Goal: Task Accomplishment & Management: Use online tool/utility

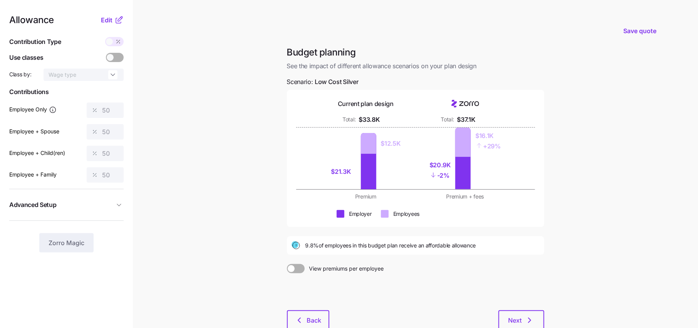
click at [446, 67] on span "See the impact of different allowance scenarios on your plan design" at bounding box center [415, 66] width 257 height 10
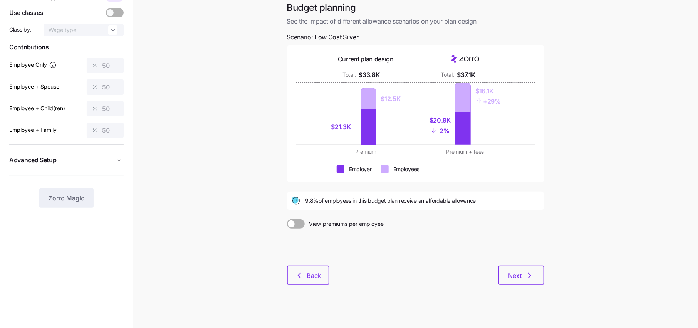
scroll to position [48, 0]
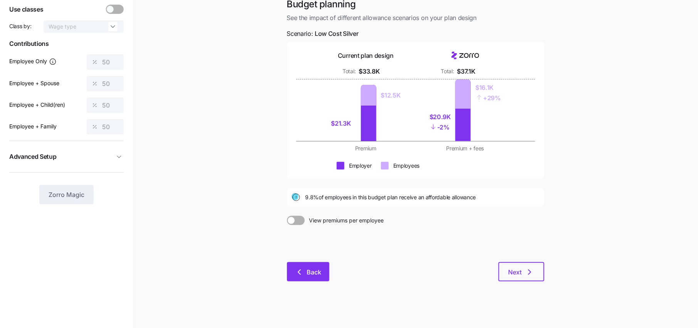
click at [315, 276] on span "Back" at bounding box center [314, 271] width 15 height 9
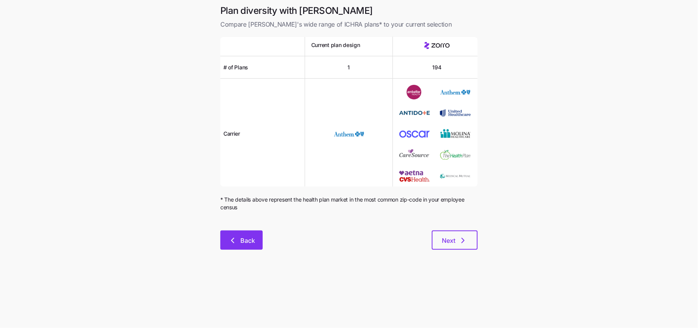
click at [245, 235] on button "Back" at bounding box center [241, 239] width 42 height 19
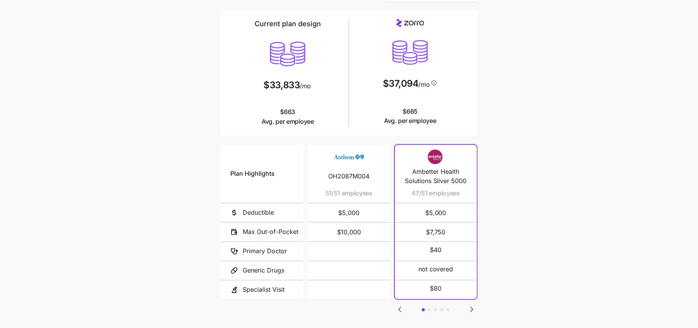
scroll to position [54, 0]
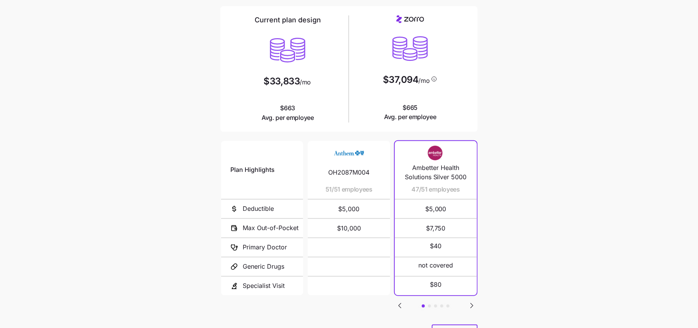
click at [470, 303] on icon "Go to next slide" at bounding box center [471, 305] width 9 height 9
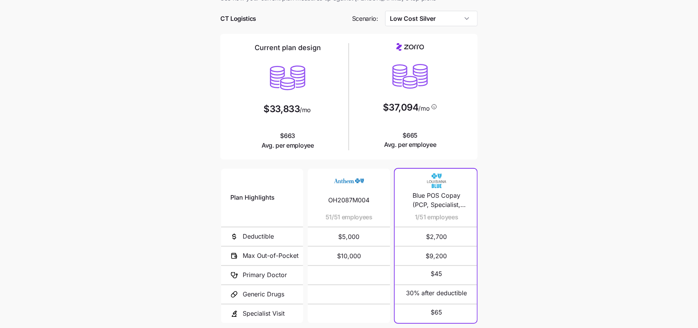
scroll to position [25, 0]
click at [418, 18] on input "Low Cost Silver" at bounding box center [431, 19] width 93 height 15
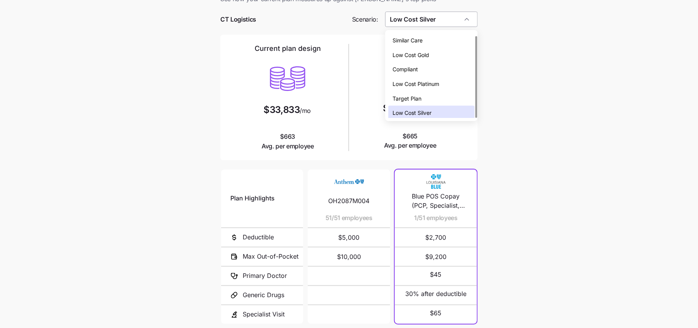
scroll to position [2, 0]
click at [431, 112] on span "Low Cost Silver" at bounding box center [412, 110] width 39 height 8
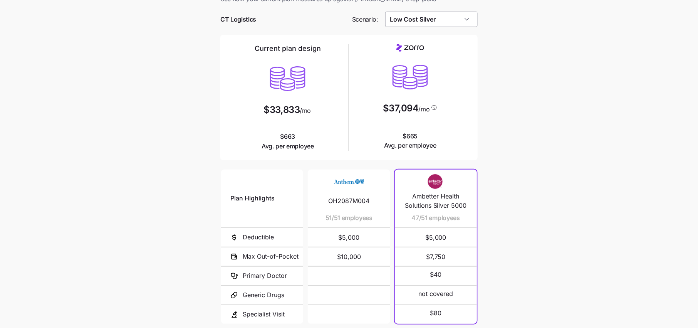
click at [437, 22] on input "Low Cost Silver" at bounding box center [431, 19] width 93 height 15
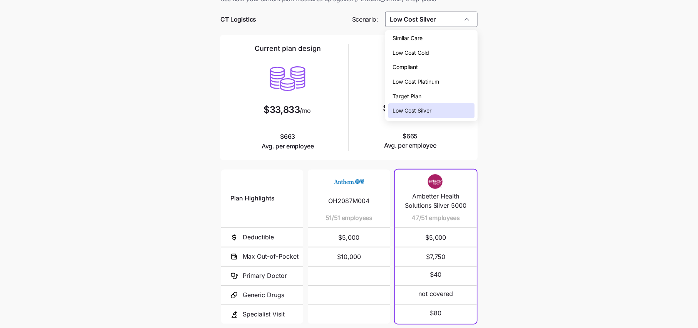
click at [413, 57] on div "Low Cost Gold" at bounding box center [431, 52] width 86 height 15
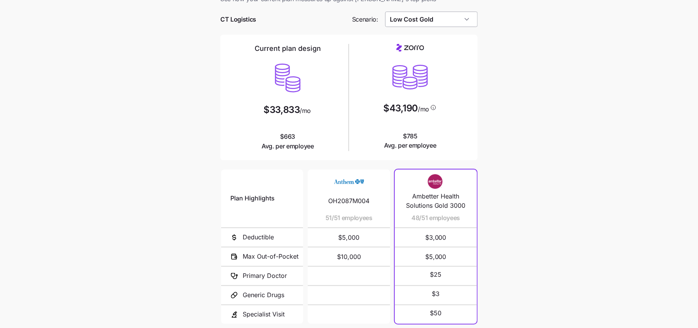
click at [438, 21] on input "Low Cost Gold" at bounding box center [431, 19] width 93 height 15
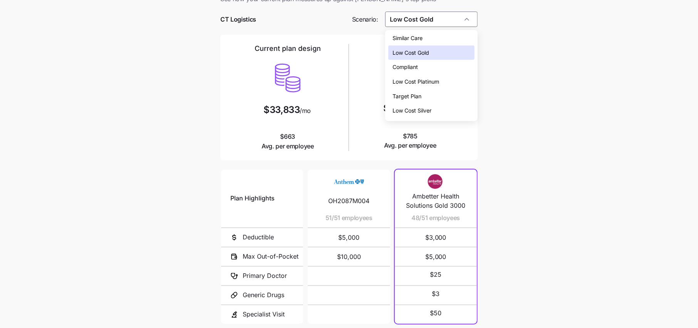
click at [409, 114] on div "Low Cost Silver" at bounding box center [431, 110] width 86 height 15
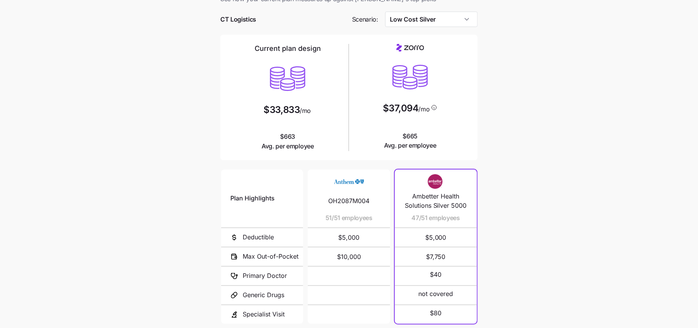
click at [423, 12] on div "Low Cost Silver" at bounding box center [431, 19] width 93 height 15
click at [423, 22] on input "Low Cost Silver" at bounding box center [431, 19] width 93 height 15
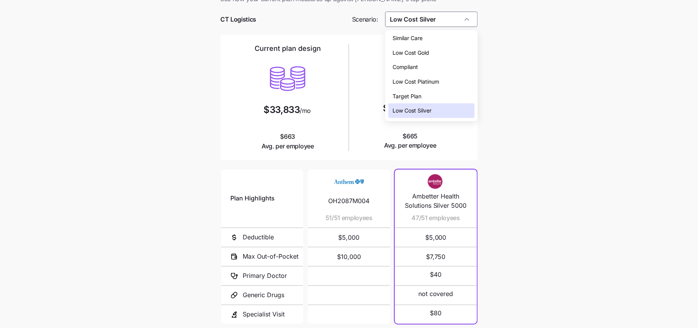
click at [509, 44] on main "Current plan vs. [PERSON_NAME]’s ICHRA recommendation See how your current plan…" at bounding box center [349, 185] width 698 height 421
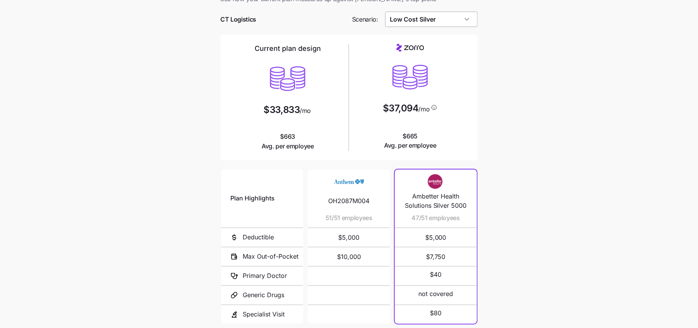
click at [443, 25] on input "Low Cost Silver" at bounding box center [431, 19] width 93 height 15
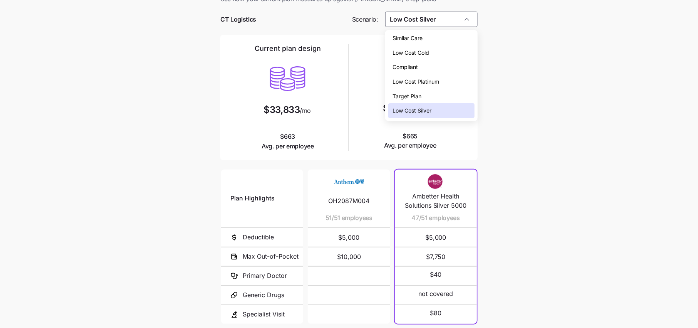
click at [422, 96] on div "Target Plan" at bounding box center [431, 96] width 86 height 15
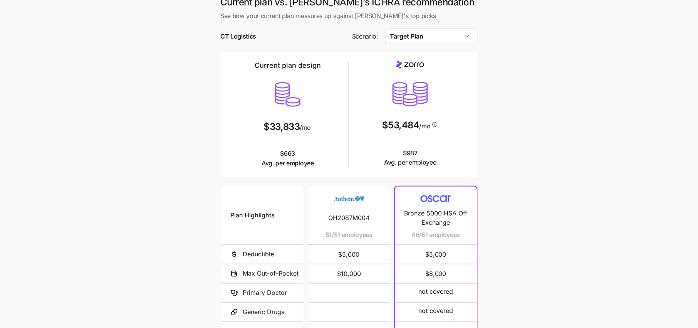
scroll to position [5, 0]
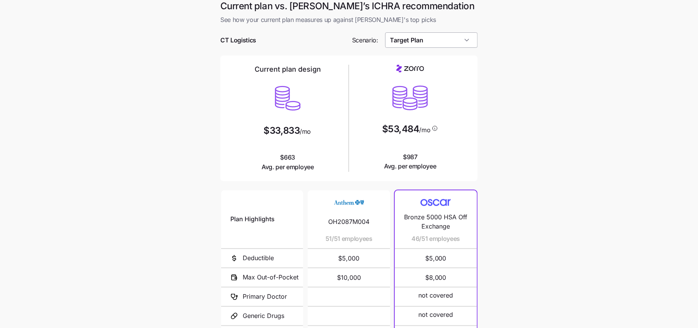
click at [430, 46] on input "Target Plan" at bounding box center [431, 39] width 93 height 15
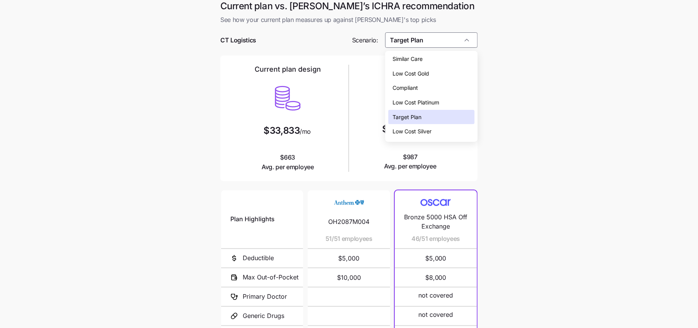
click at [416, 57] on span "Similar Care" at bounding box center [408, 59] width 30 height 8
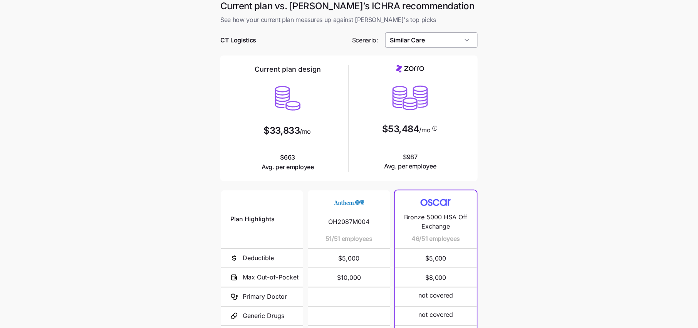
click at [433, 37] on input "Similar Care" at bounding box center [431, 39] width 93 height 15
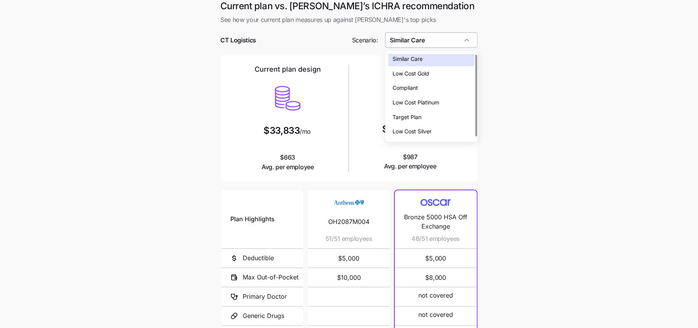
scroll to position [0, 0]
click at [416, 91] on span "Compliant" at bounding box center [405, 90] width 25 height 8
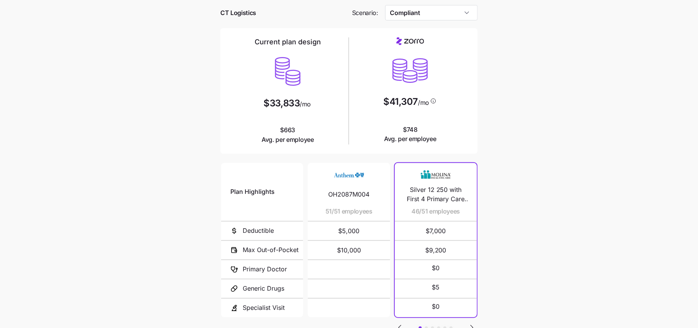
scroll to position [33, 0]
click at [415, 18] on input "Compliant" at bounding box center [431, 11] width 93 height 15
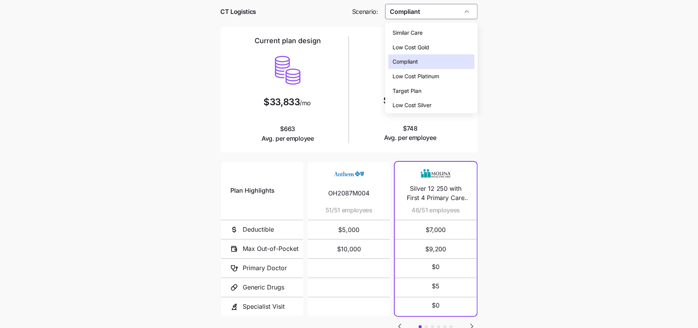
click at [415, 101] on span "Low Cost Silver" at bounding box center [412, 105] width 39 height 8
type input "Low Cost Silver"
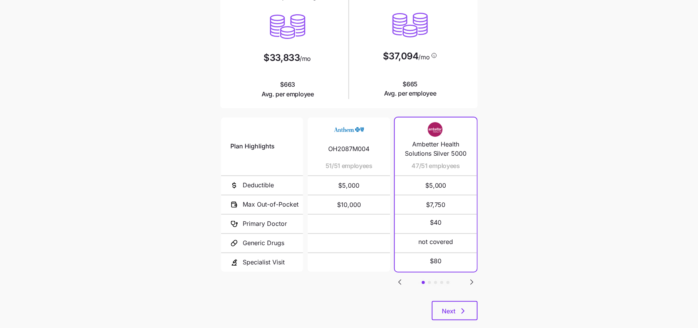
scroll to position [78, 0]
drag, startPoint x: 418, startPoint y: 165, endPoint x: 408, endPoint y: 165, distance: 10.0
click at [408, 165] on span "47/51 employees" at bounding box center [426, 165] width 48 height 10
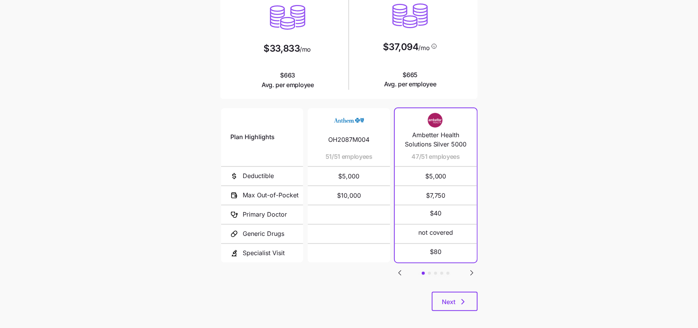
scroll to position [89, 0]
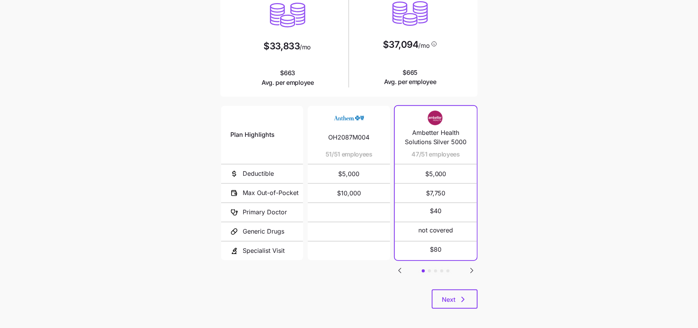
click at [472, 269] on icon "Go to next slide" at bounding box center [472, 270] width 2 height 5
click at [469, 270] on icon "Go to next slide" at bounding box center [471, 270] width 9 height 9
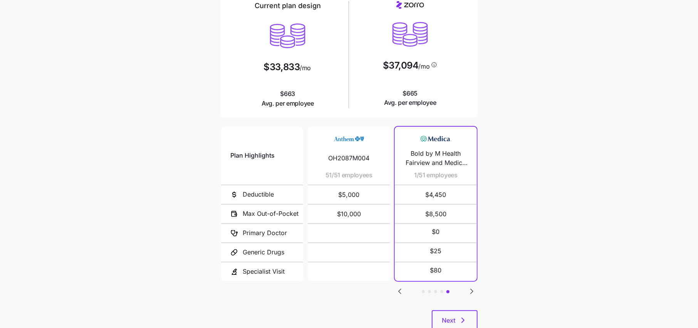
scroll to position [92, 0]
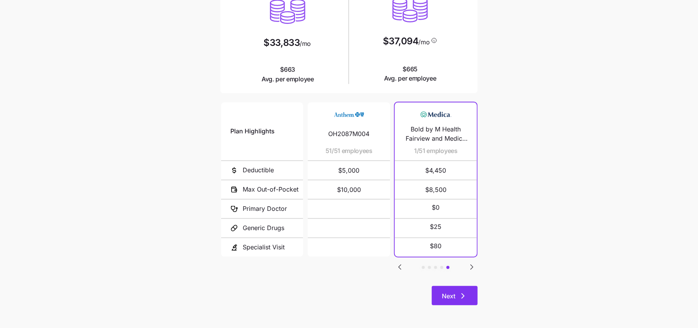
click at [458, 288] on button "Next" at bounding box center [455, 295] width 46 height 19
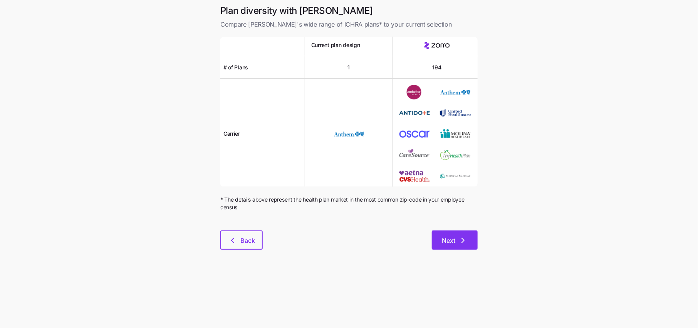
click at [464, 245] on button "Next" at bounding box center [455, 239] width 46 height 19
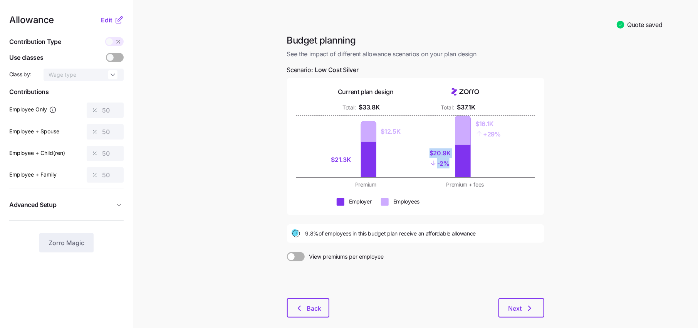
drag, startPoint x: 448, startPoint y: 161, endPoint x: 407, endPoint y: 139, distance: 46.9
click at [407, 139] on div "$21.3K $12.5K $20.9K - 2% $16.1K + 29%" at bounding box center [415, 147] width 189 height 62
click at [494, 170] on div "$20.9K - 2% $16.1K + 29%" at bounding box center [465, 147] width 90 height 62
click at [81, 109] on div "Employee Only 50" at bounding box center [66, 109] width 114 height 15
click at [115, 23] on icon at bounding box center [118, 19] width 9 height 9
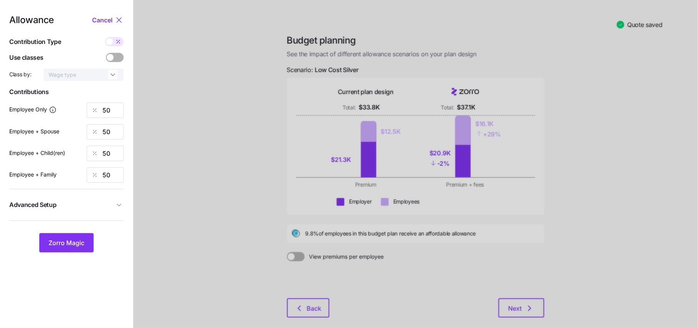
click at [115, 47] on div "Allowance Cancel Contribution Type Use classes Class by: Wage type Contribution…" at bounding box center [66, 133] width 114 height 237
click at [115, 40] on icon at bounding box center [118, 42] width 6 height 6
click at [105, 37] on input "checkbox" at bounding box center [105, 37] width 0 height 0
type input "305"
type input "609"
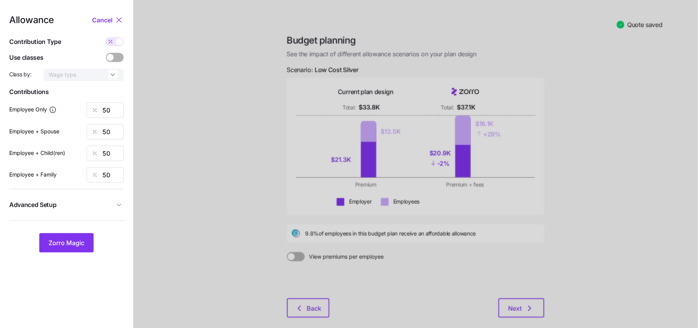
type input "478"
type input "783"
drag, startPoint x: 117, startPoint y: 133, endPoint x: 47, endPoint y: 130, distance: 70.6
click at [47, 130] on div "Employee + Spouse 609" at bounding box center [66, 131] width 114 height 15
type input "305"
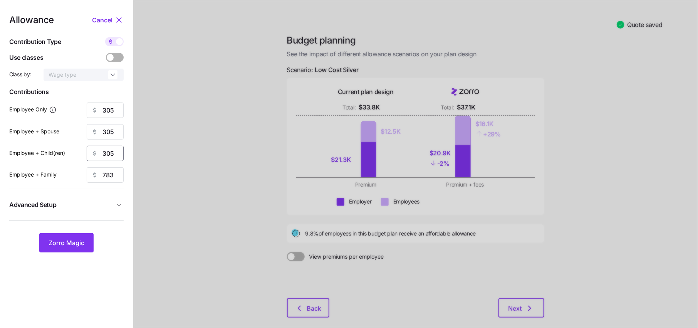
type input "305"
click at [117, 43] on span at bounding box center [119, 41] width 7 height 7
click at [105, 37] on input "checkbox" at bounding box center [105, 37] width 0 height 0
type input "50"
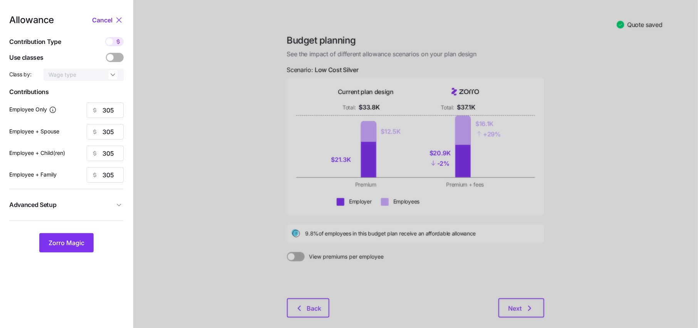
type input "50"
click at [112, 114] on input "50" at bounding box center [105, 109] width 37 height 15
click at [116, 42] on icon at bounding box center [118, 42] width 6 height 6
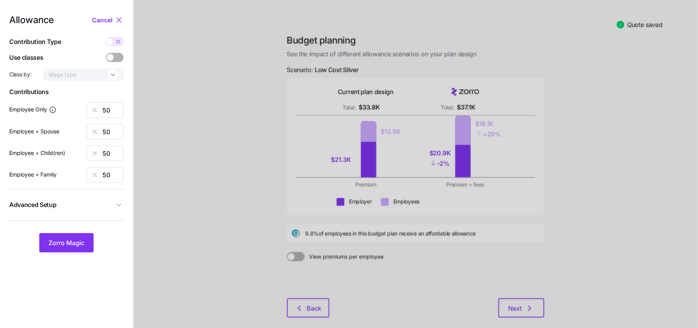
click at [105, 37] on input "checkbox" at bounding box center [105, 37] width 0 height 0
type input "305"
type input "609"
type input "478"
type input "783"
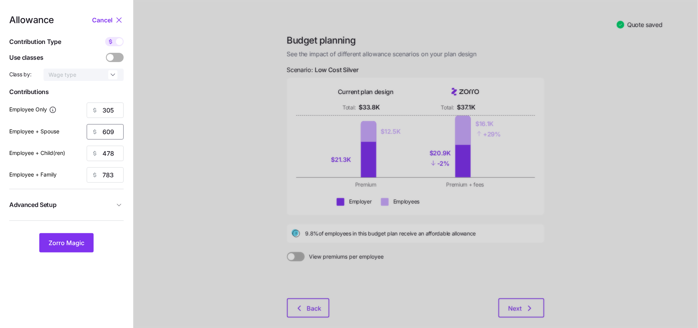
drag, startPoint x: 116, startPoint y: 135, endPoint x: 5, endPoint y: 129, distance: 110.3
click at [7, 129] on nav "Allowance Cancel Contribution Type Use classes Class by: Wage type Contribution…" at bounding box center [66, 183] width 133 height 367
type input "305"
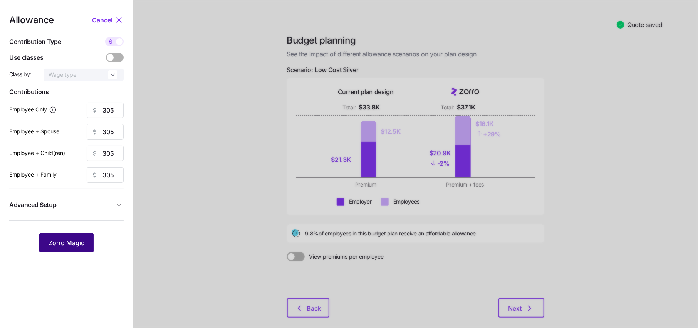
click at [54, 248] on button "Zorro Magic" at bounding box center [66, 242] width 54 height 19
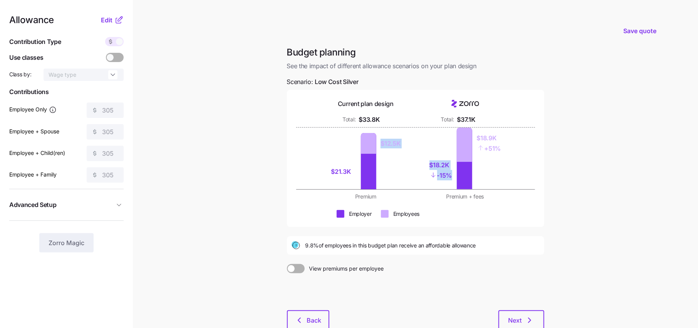
drag, startPoint x: 454, startPoint y: 175, endPoint x: 400, endPoint y: 137, distance: 65.5
click at [400, 137] on div "$21.3K $12.5K $18.2K - 15% $18.9K + 51%" at bounding box center [415, 158] width 189 height 62
click at [531, 195] on div "Premium Premium + fees" at bounding box center [415, 197] width 239 height 8
drag, startPoint x: 502, startPoint y: 148, endPoint x: 470, endPoint y: 131, distance: 36.0
click at [470, 131] on div "$18.2K - 15% $18.9K + 51%" at bounding box center [465, 158] width 90 height 62
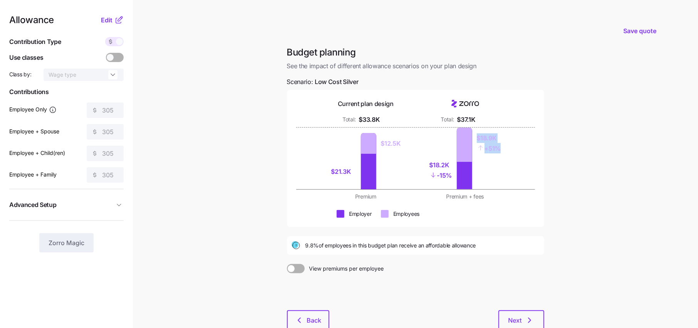
click at [512, 159] on div "$21.3K $12.5K $18.2K - 15% $18.9K + 51%" at bounding box center [415, 158] width 239 height 62
drag, startPoint x: 504, startPoint y: 149, endPoint x: 476, endPoint y: 130, distance: 34.2
click at [476, 130] on div "$18.2K - 15% $18.9K + 51%" at bounding box center [465, 158] width 90 height 62
click at [525, 172] on div "$21.3K $12.5K $18.2K - 15% $18.9K + 51%" at bounding box center [415, 158] width 239 height 62
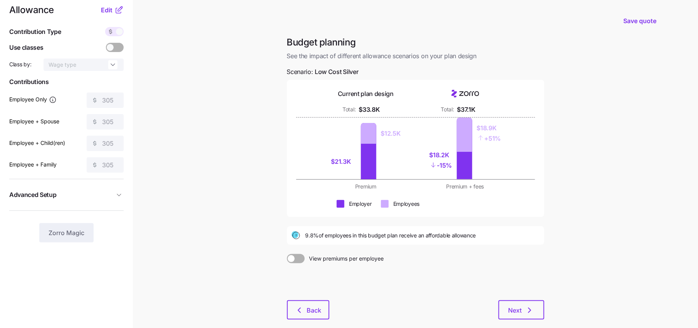
scroll to position [12, 0]
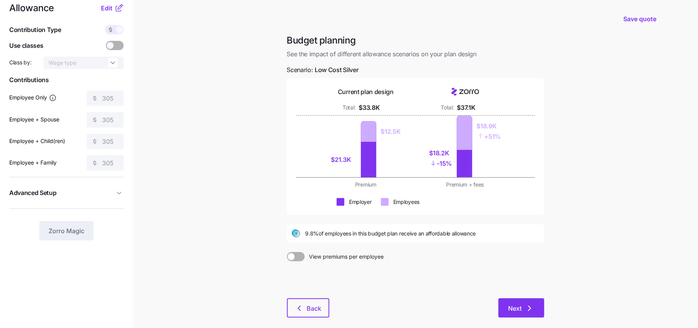
click at [526, 306] on icon "button" at bounding box center [529, 307] width 9 height 9
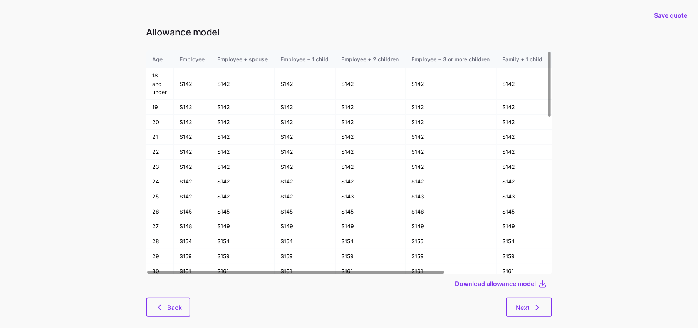
scroll to position [12, 0]
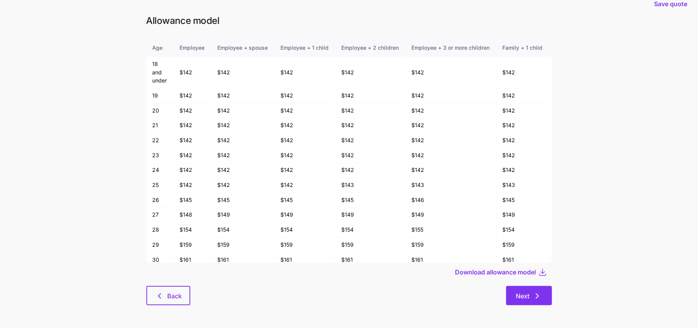
click at [546, 298] on button "Next" at bounding box center [529, 295] width 46 height 19
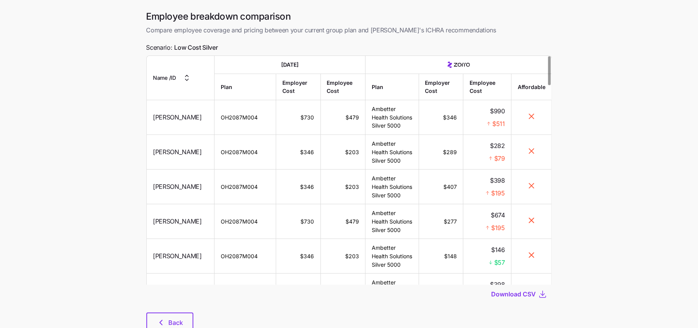
scroll to position [45, 0]
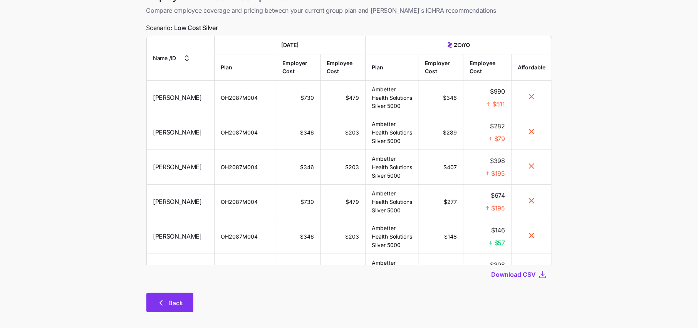
click at [180, 308] on button "Back" at bounding box center [169, 302] width 47 height 19
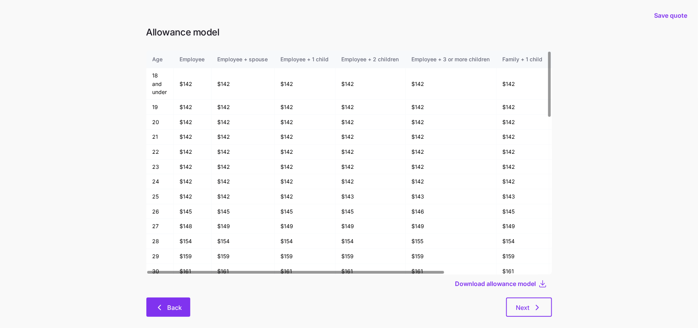
click at [171, 312] on button "Back" at bounding box center [168, 306] width 44 height 19
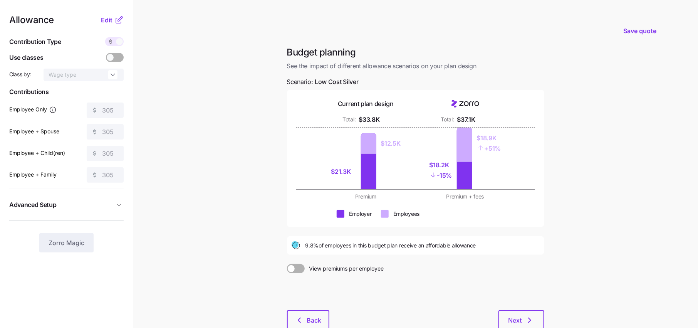
drag, startPoint x: 488, startPoint y: 245, endPoint x: 302, endPoint y: 246, distance: 185.3
click at [302, 246] on div "9.8% of employees in this budget plan receive an affordable allowance" at bounding box center [416, 245] width 248 height 9
click at [323, 252] on div "9.8% of employees in this budget plan receive an affordable allowance" at bounding box center [415, 245] width 257 height 18
drag, startPoint x: 303, startPoint y: 246, endPoint x: 488, endPoint y: 246, distance: 185.3
click at [488, 246] on div "9.8% of employees in this budget plan receive an affordable allowance" at bounding box center [416, 245] width 248 height 9
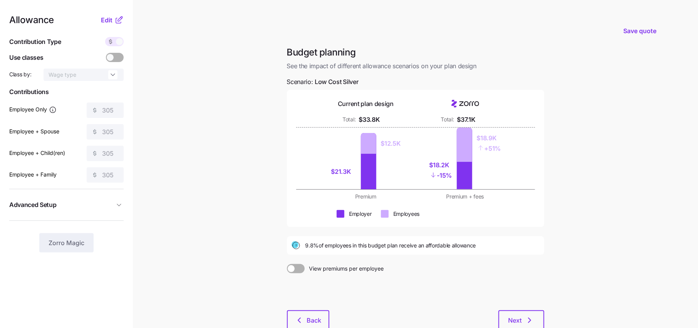
click at [546, 211] on div "Budget planning See the impact of different allowance scenarios on your plan de…" at bounding box center [416, 192] width 270 height 292
click at [284, 238] on div "Budget planning See the impact of different allowance scenarios on your plan de…" at bounding box center [416, 192] width 270 height 292
drag, startPoint x: 302, startPoint y: 243, endPoint x: 483, endPoint y: 246, distance: 181.1
click at [484, 246] on div "9.8% of employees in this budget plan receive an affordable allowance" at bounding box center [416, 245] width 248 height 9
click at [483, 246] on div "9.8% of employees in this budget plan receive an affordable allowance" at bounding box center [416, 245] width 248 height 9
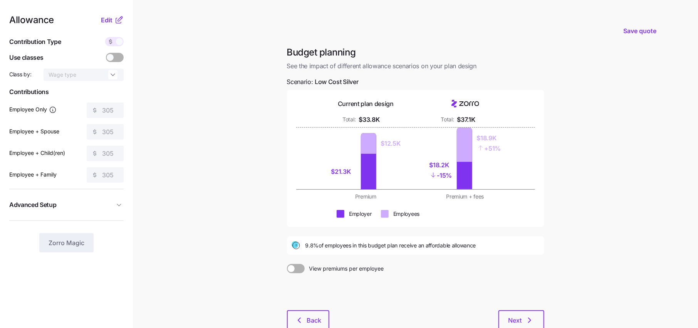
drag, startPoint x: 479, startPoint y: 248, endPoint x: 298, endPoint y: 236, distance: 181.4
click at [298, 236] on div "9.8% of employees in this budget plan receive an affordable allowance" at bounding box center [415, 245] width 257 height 18
click at [315, 250] on div "9.8% of employees in this budget plan receive an affordable allowance" at bounding box center [415, 245] width 257 height 18
click at [539, 245] on div "9.8% of employees in this budget plan receive an affordable allowance" at bounding box center [416, 245] width 248 height 9
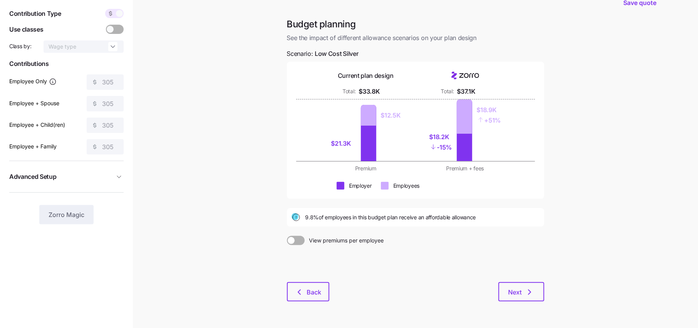
scroll to position [50, 0]
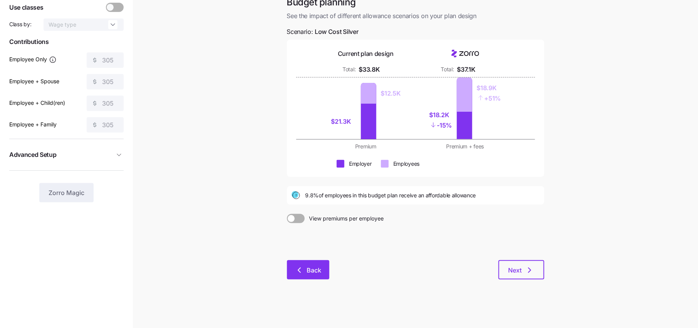
click at [309, 261] on button "Back" at bounding box center [308, 269] width 42 height 19
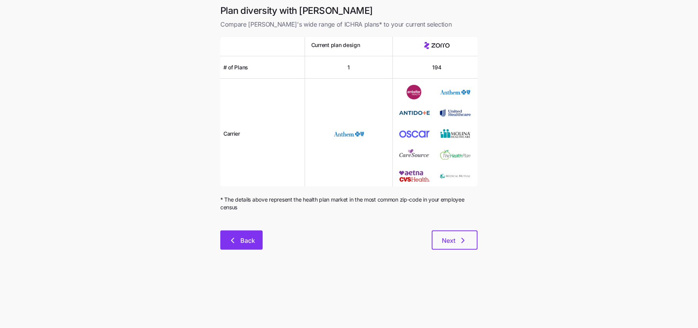
click at [257, 233] on button "Back" at bounding box center [241, 239] width 42 height 19
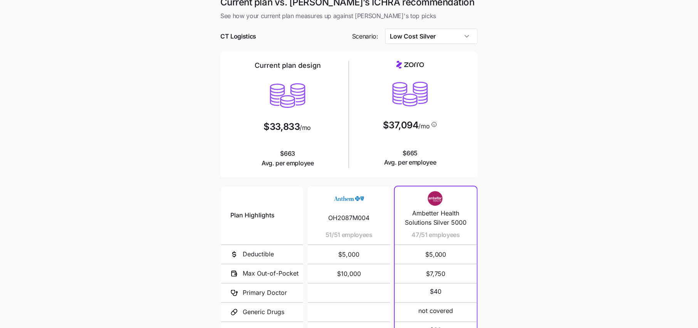
scroll to position [92, 0]
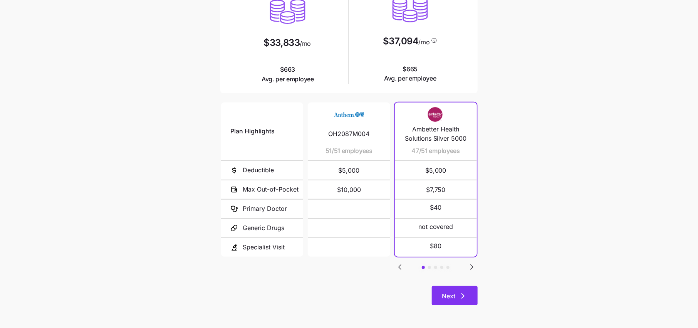
click at [473, 295] on button "Next" at bounding box center [455, 295] width 46 height 19
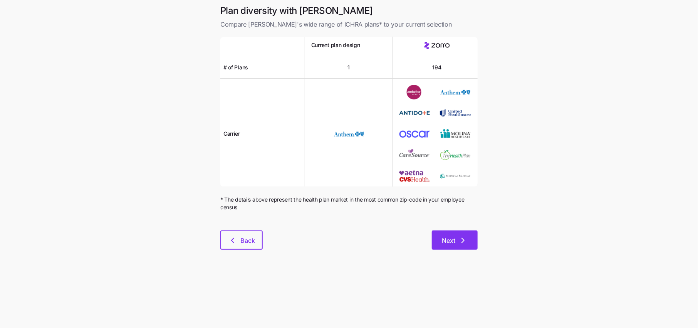
click at [466, 248] on button "Next" at bounding box center [455, 239] width 46 height 19
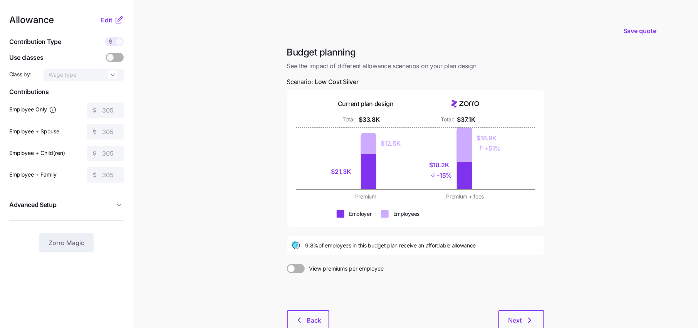
click at [119, 23] on icon at bounding box center [118, 20] width 5 height 5
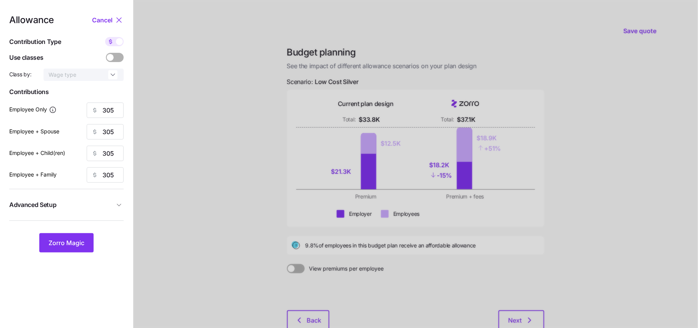
click at [117, 45] on div at bounding box center [114, 41] width 18 height 9
click at [105, 37] on input "checkbox" at bounding box center [105, 37] width 0 height 0
type input "50"
type input "25"
type input "32"
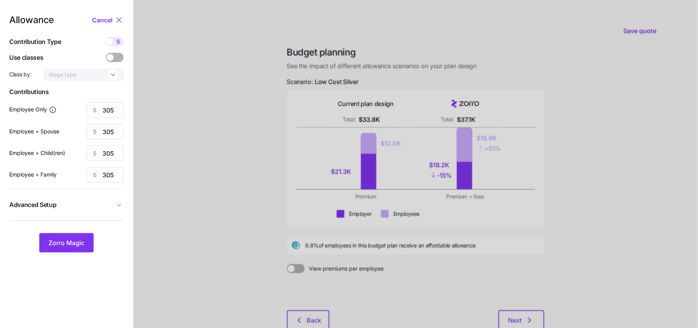
type input "19"
click at [116, 42] on icon at bounding box center [118, 42] width 6 height 6
click at [105, 37] on input "checkbox" at bounding box center [105, 37] width 0 height 0
type input "305"
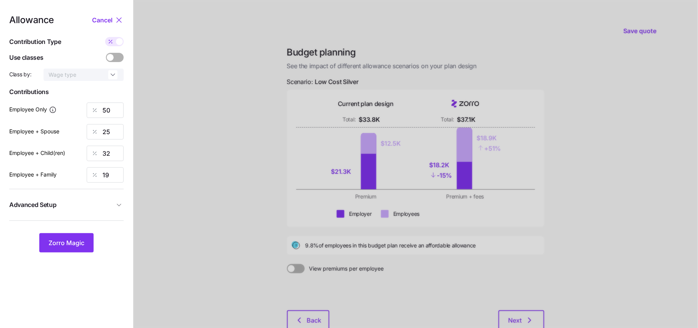
type input "305"
click at [110, 18] on span "Cancel" at bounding box center [102, 19] width 20 height 9
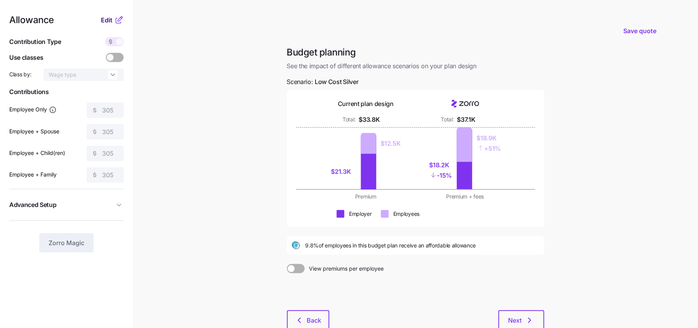
click at [110, 18] on span "Edit" at bounding box center [107, 19] width 12 height 9
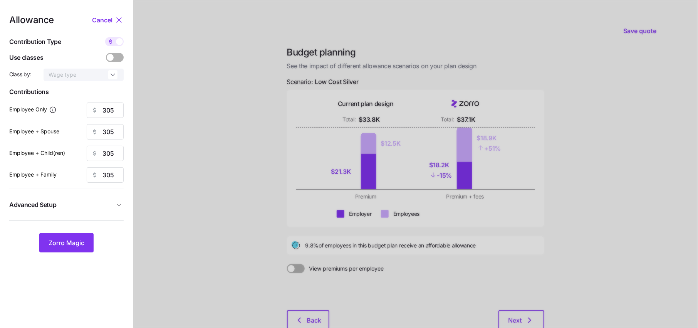
click at [121, 45] on div at bounding box center [114, 41] width 18 height 9
click at [105, 37] on input "checkbox" at bounding box center [105, 37] width 0 height 0
type input "50"
type input "25"
type input "32"
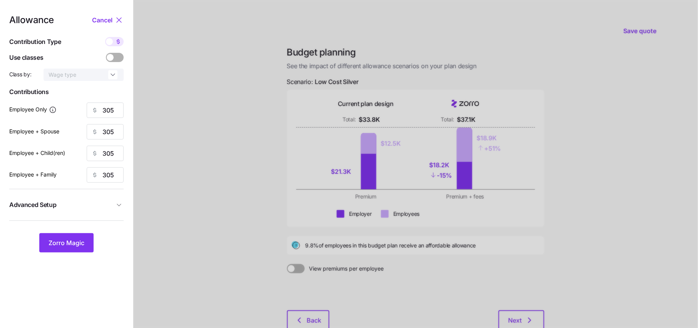
type input "19"
drag, startPoint x: 116, startPoint y: 136, endPoint x: 52, endPoint y: 128, distance: 65.2
click at [52, 128] on div "Employee + Spouse 25" at bounding box center [66, 131] width 114 height 15
type input "50"
click at [80, 245] on span "Zorro Magic" at bounding box center [67, 242] width 36 height 9
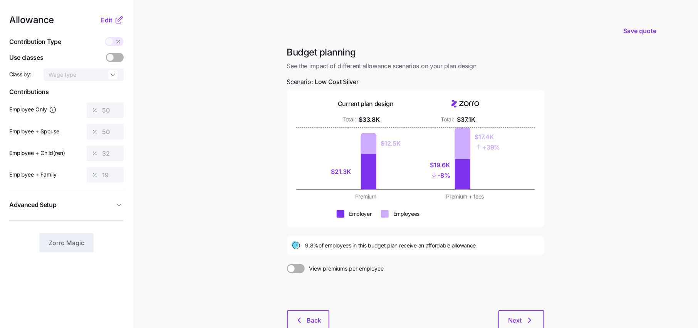
click at [117, 22] on icon at bounding box center [118, 19] width 9 height 9
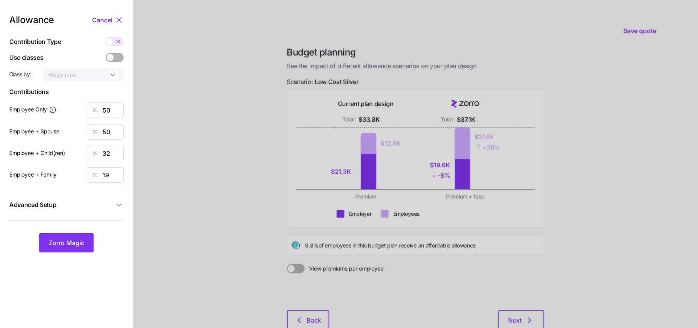
click at [117, 43] on icon at bounding box center [118, 41] width 3 height 3
click at [105, 37] on input "checkbox" at bounding box center [105, 37] width 0 height 0
type input "305"
type input "609"
type input "305"
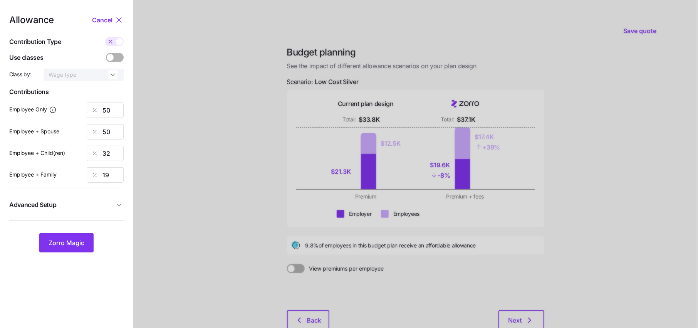
type input "305"
click at [118, 132] on input "609" at bounding box center [105, 131] width 37 height 15
drag, startPoint x: 118, startPoint y: 132, endPoint x: 87, endPoint y: 132, distance: 30.8
click at [87, 132] on div "609" at bounding box center [105, 131] width 37 height 15
drag, startPoint x: 122, startPoint y: 157, endPoint x: 80, endPoint y: 152, distance: 41.5
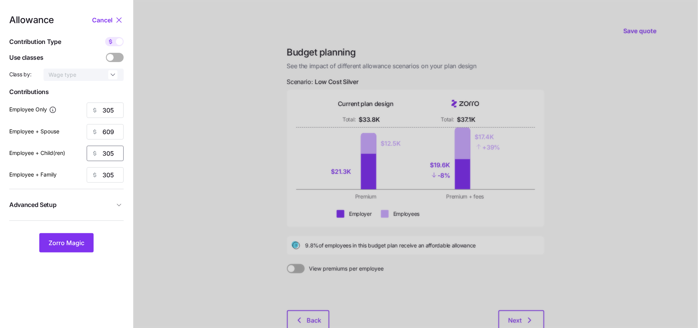
click at [92, 156] on div "305" at bounding box center [105, 153] width 37 height 15
drag, startPoint x: 118, startPoint y: 130, endPoint x: 69, endPoint y: 130, distance: 49.3
click at [69, 130] on div "Employee + Spouse 609" at bounding box center [66, 131] width 114 height 15
type input "500"
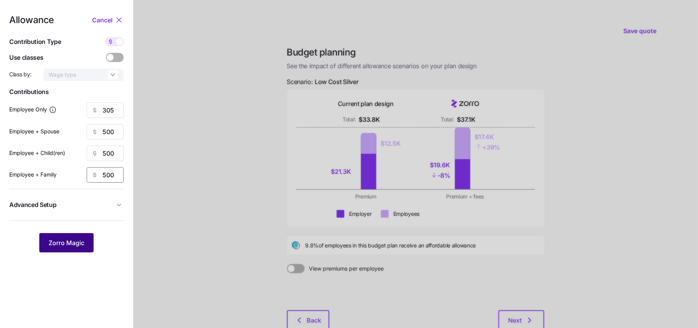
type input "500"
click at [71, 250] on button "Zorro Magic" at bounding box center [66, 242] width 54 height 19
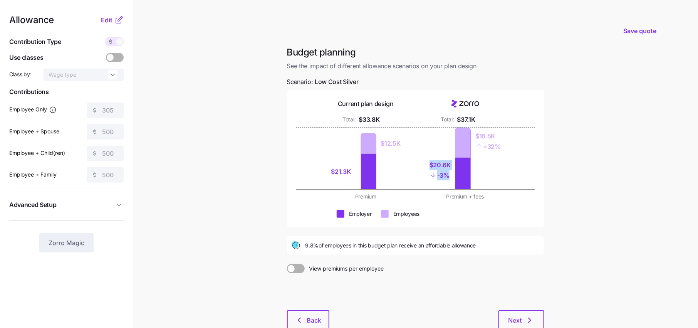
drag, startPoint x: 452, startPoint y: 176, endPoint x: 408, endPoint y: 150, distance: 51.0
click at [409, 150] on div "$21.3K $12.5K $20.6K - 3% $16.5K + 32%" at bounding box center [415, 158] width 189 height 62
click at [529, 184] on div "$21.3K $12.5K $20.6K - 3% $16.5K + 32%" at bounding box center [415, 158] width 239 height 62
click at [112, 25] on div "Allowance Edit Contribution Type Use classes Class by: Wage type Contributions …" at bounding box center [66, 133] width 114 height 237
click at [112, 17] on button "Edit" at bounding box center [107, 19] width 13 height 9
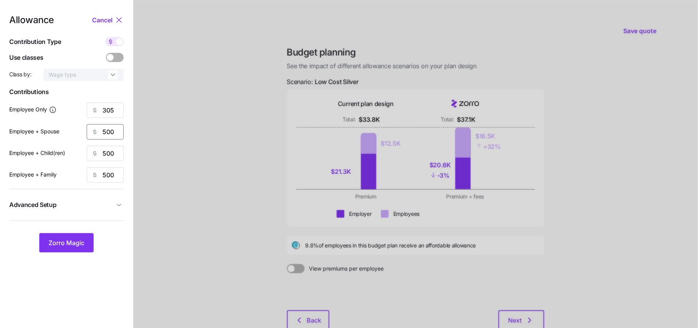
drag, startPoint x: 118, startPoint y: 129, endPoint x: 101, endPoint y: 129, distance: 16.9
click at [104, 129] on input "500" at bounding box center [105, 131] width 37 height 15
type input "5"
type input "305"
drag, startPoint x: 114, startPoint y: 153, endPoint x: 46, endPoint y: 153, distance: 68.6
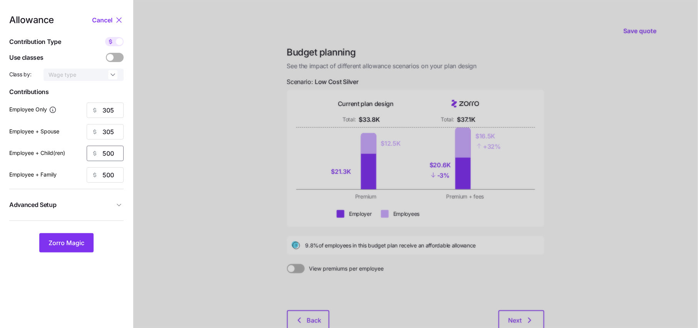
click at [46, 153] on div "Employee + Child(ren) 500" at bounding box center [66, 153] width 114 height 15
type input "305"
drag, startPoint x: 121, startPoint y: 174, endPoint x: 76, endPoint y: 174, distance: 45.1
click at [76, 174] on div "Employee + Family 500" at bounding box center [66, 174] width 114 height 15
type input "305"
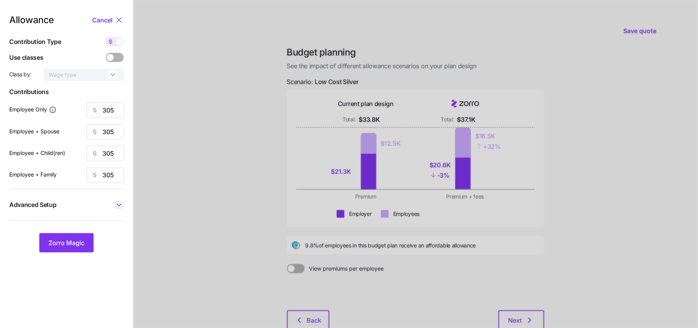
click at [122, 208] on icon "button" at bounding box center [119, 205] width 8 height 8
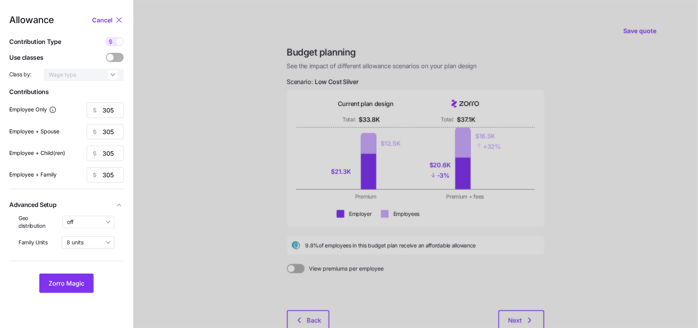
click at [93, 214] on div "Geo distribution off" at bounding box center [66, 222] width 96 height 16
click at [93, 219] on input "off" at bounding box center [88, 222] width 52 height 12
click at [89, 268] on span "By state (4)" at bounding box center [85, 266] width 30 height 8
type input "By state (4)"
click at [73, 275] on button "Zorro Magic" at bounding box center [66, 282] width 54 height 19
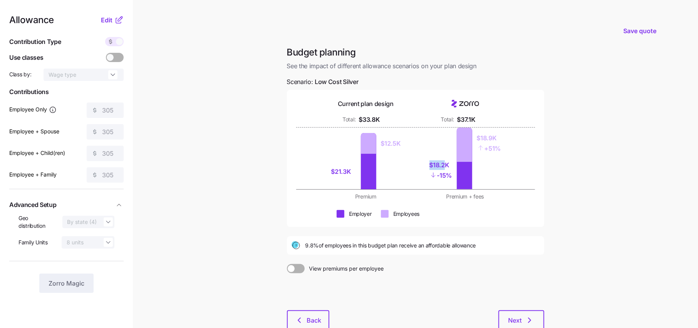
drag, startPoint x: 447, startPoint y: 165, endPoint x: 412, endPoint y: 165, distance: 35.4
click at [412, 165] on div "$21.3K $12.5K $18.2K - 15% $18.9K + 51%" at bounding box center [415, 158] width 189 height 62
drag, startPoint x: 460, startPoint y: 166, endPoint x: 402, endPoint y: 165, distance: 58.2
click at [402, 165] on div "$21.3K $12.5K $18.2K - 15% $18.9K + 51%" at bounding box center [415, 158] width 189 height 62
click at [515, 167] on div "$21.3K $12.5K $18.2K - 15% $18.9K + 51%" at bounding box center [415, 158] width 239 height 62
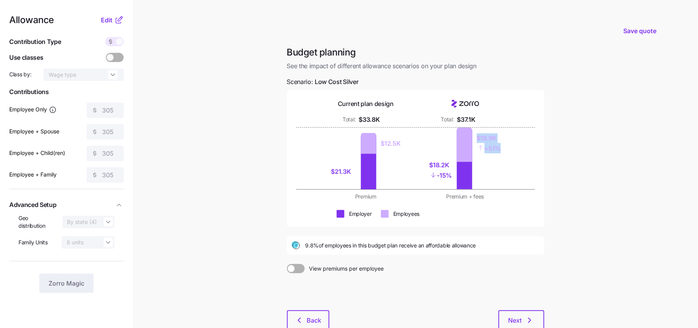
drag, startPoint x: 511, startPoint y: 152, endPoint x: 462, endPoint y: 130, distance: 54.1
click at [462, 129] on div "$21.3K $12.5K $18.2K - 15% $18.9K + 51%" at bounding box center [415, 158] width 239 height 62
click at [523, 174] on div "$21.3K $12.5K $18.2K - 15% $18.9K + 51%" at bounding box center [415, 158] width 239 height 62
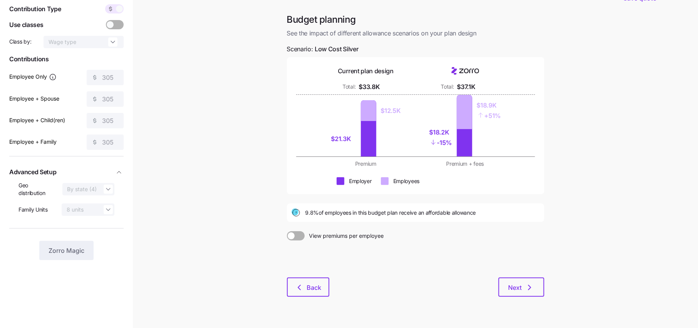
scroll to position [42, 0]
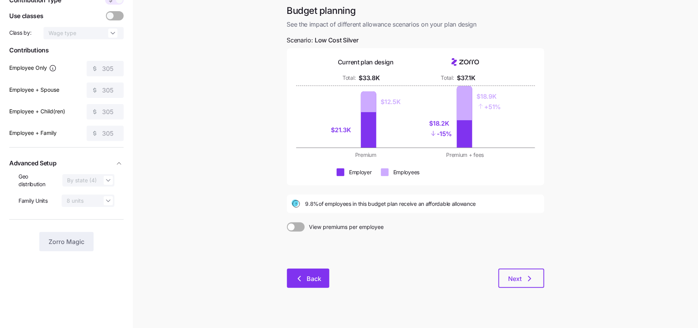
click at [306, 278] on span "Back" at bounding box center [308, 278] width 22 height 9
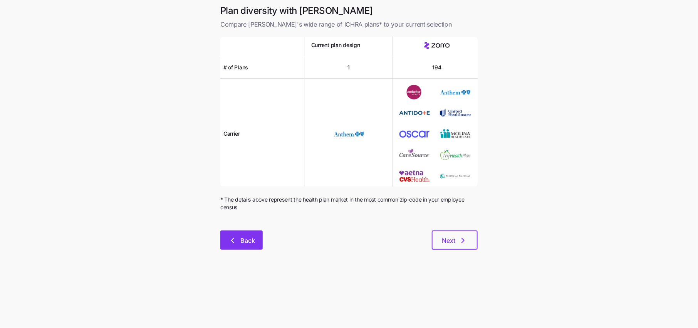
click at [249, 242] on span "Back" at bounding box center [247, 240] width 15 height 9
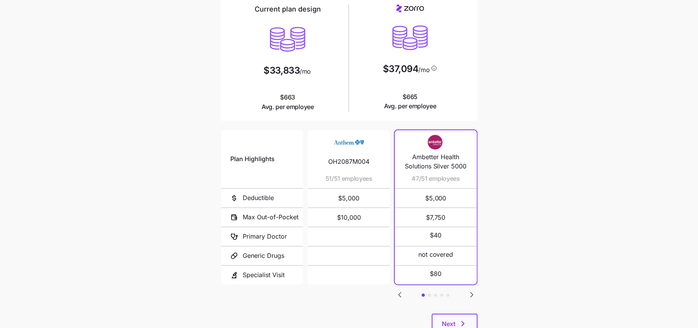
scroll to position [92, 0]
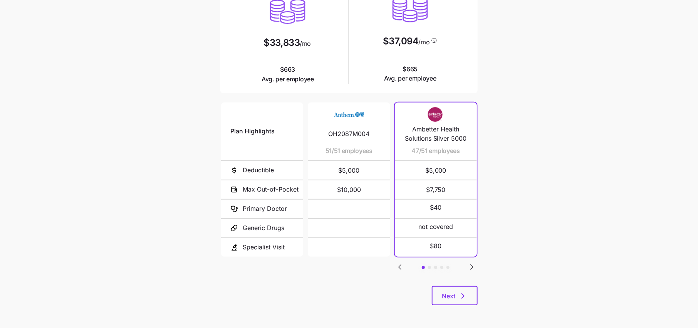
click at [471, 265] on icon "Go to next slide" at bounding box center [472, 267] width 2 height 5
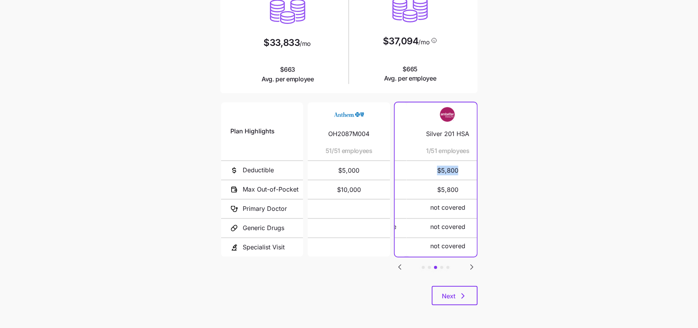
drag, startPoint x: 426, startPoint y: 169, endPoint x: 438, endPoint y: 178, distance: 14.9
click at [438, 178] on span "$5,800" at bounding box center [448, 170] width 64 height 18
click at [451, 172] on span "$5,800" at bounding box center [436, 170] width 64 height 18
click at [474, 263] on icon "Go to next slide" at bounding box center [471, 266] width 9 height 9
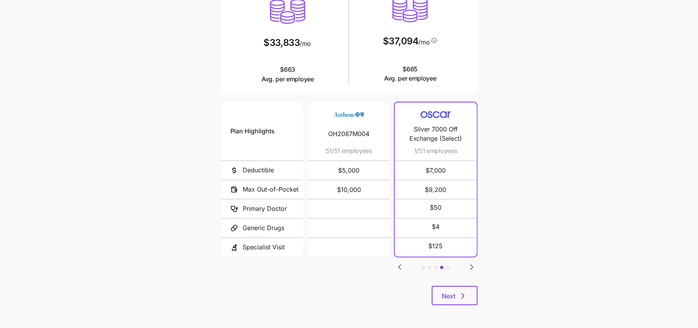
click at [395, 272] on div "Plan Highlights Deductible Max Out-of-Pocket Primary Doctor Generic Drugs Speci…" at bounding box center [348, 193] width 257 height 185
click at [396, 268] on icon "Go to previous slide" at bounding box center [399, 266] width 9 height 9
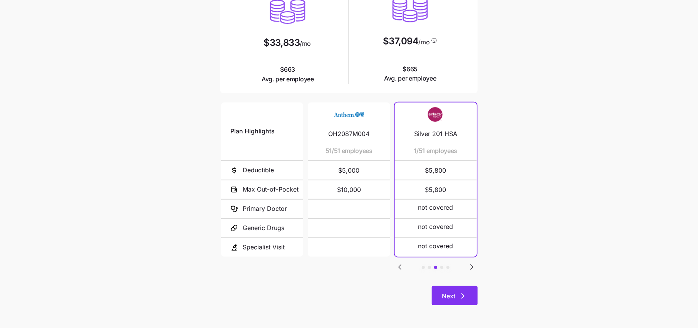
click at [463, 303] on button "Next" at bounding box center [455, 295] width 46 height 19
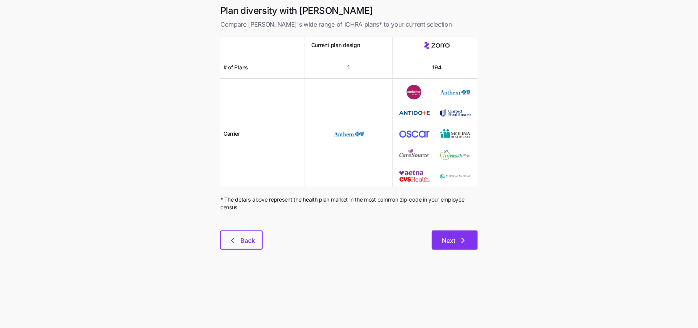
click at [464, 243] on icon "button" at bounding box center [462, 240] width 9 height 9
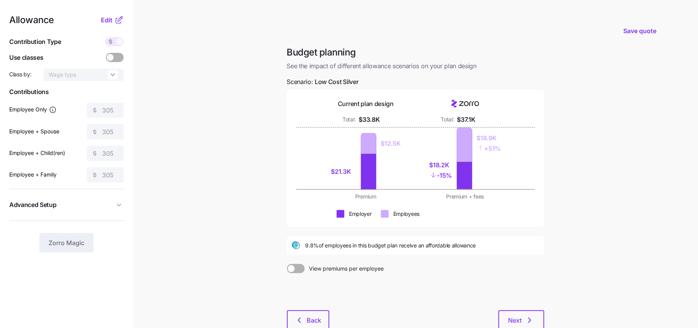
scroll to position [0, 0]
click at [313, 306] on div at bounding box center [415, 291] width 257 height 37
click at [313, 317] on span "Back" at bounding box center [314, 319] width 15 height 9
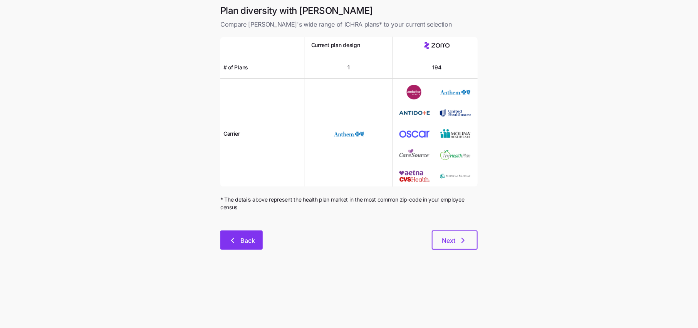
click at [228, 242] on button "Back" at bounding box center [241, 239] width 42 height 19
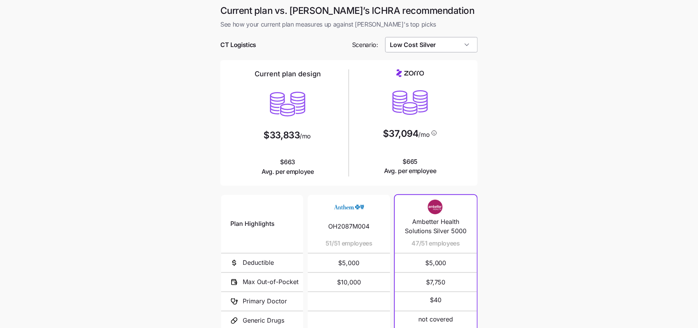
click at [409, 48] on input "Low Cost Silver" at bounding box center [431, 44] width 93 height 15
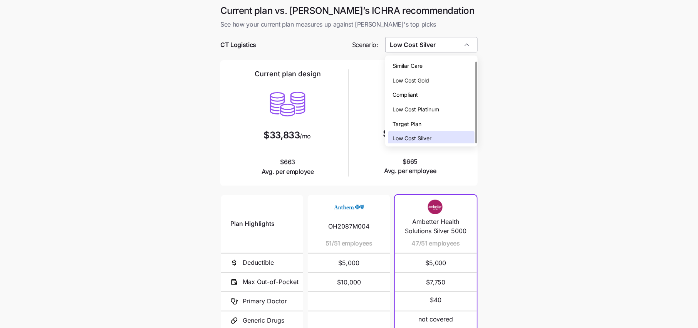
scroll to position [2, 0]
click at [414, 76] on span "Low Cost Gold" at bounding box center [411, 78] width 37 height 8
type input "Low Cost Gold"
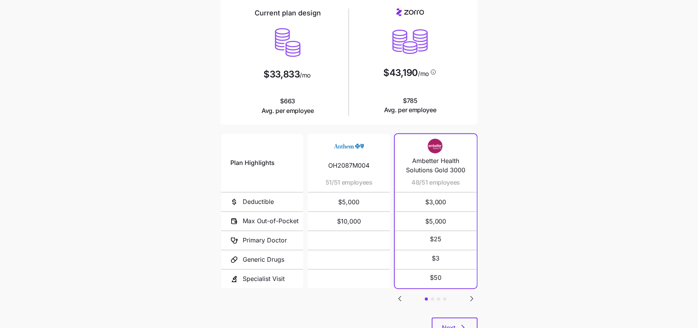
scroll to position [92, 0]
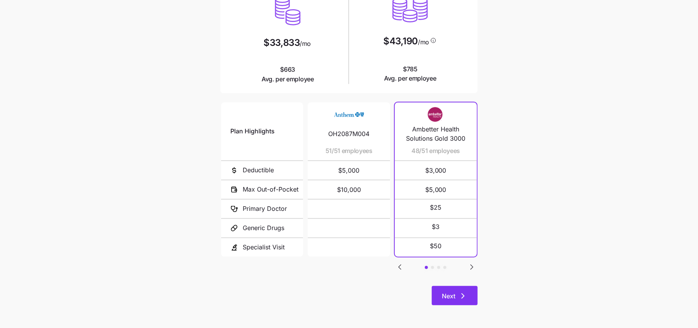
click at [452, 293] on span "Next" at bounding box center [448, 295] width 13 height 9
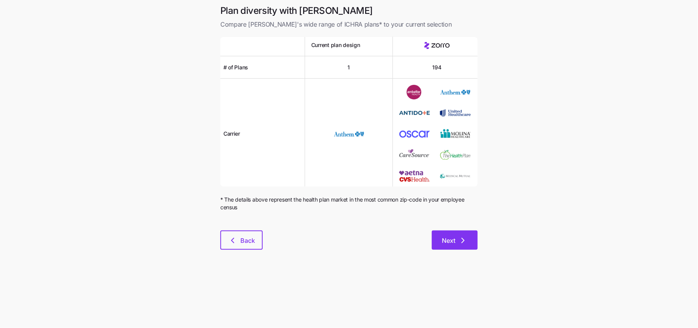
click at [459, 235] on button "Next" at bounding box center [455, 239] width 46 height 19
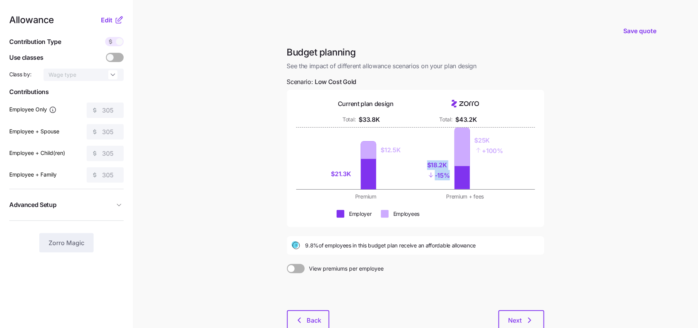
drag, startPoint x: 450, startPoint y: 173, endPoint x: 419, endPoint y: 161, distance: 33.3
click at [419, 161] on div "$21.3K $12.5K $18.2K - 15% $25K + 100%" at bounding box center [415, 158] width 189 height 62
click at [449, 230] on div at bounding box center [415, 231] width 257 height 9
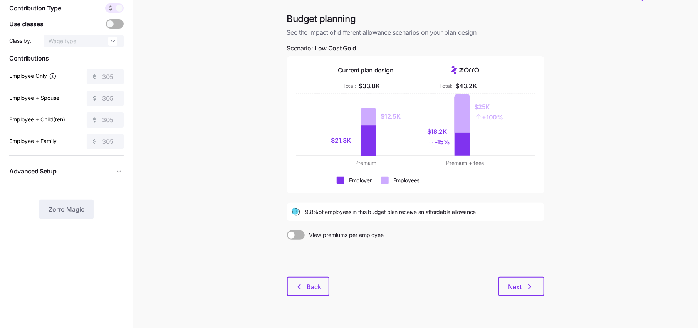
scroll to position [40, 0]
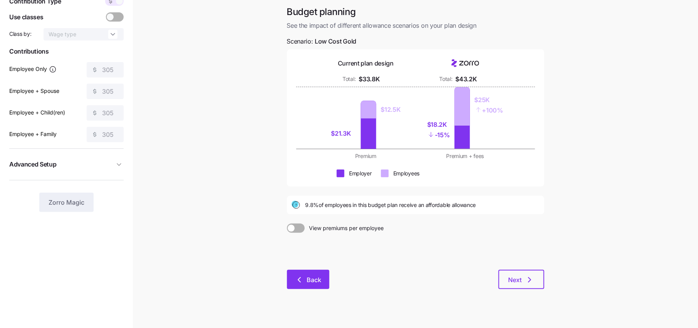
click at [316, 285] on button "Back" at bounding box center [308, 279] width 42 height 19
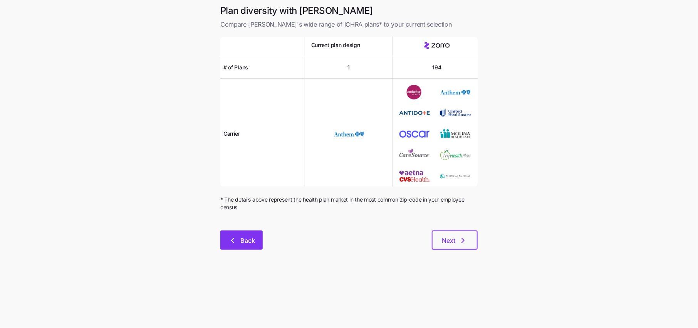
click at [246, 244] on button "Back" at bounding box center [241, 239] width 42 height 19
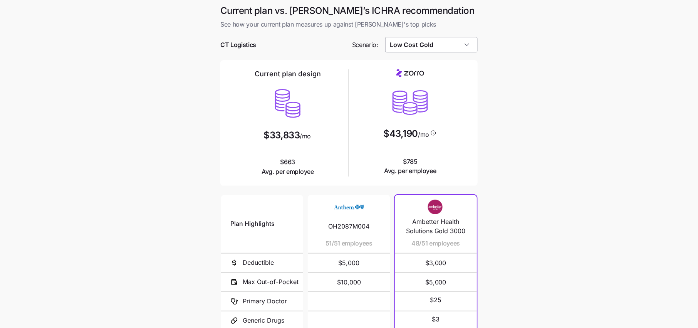
click at [429, 47] on input "Low Cost Gold" at bounding box center [431, 44] width 93 height 15
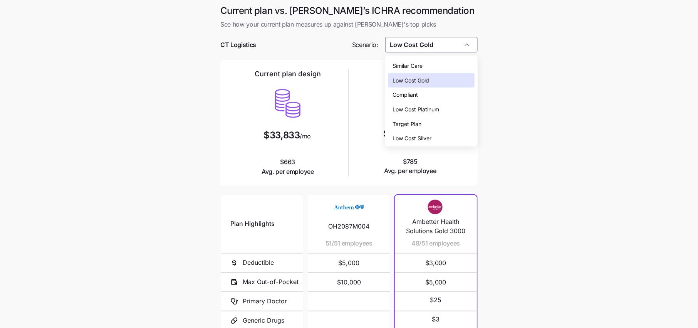
click at [415, 133] on div "Low Cost Silver" at bounding box center [431, 138] width 86 height 15
type input "Low Cost Silver"
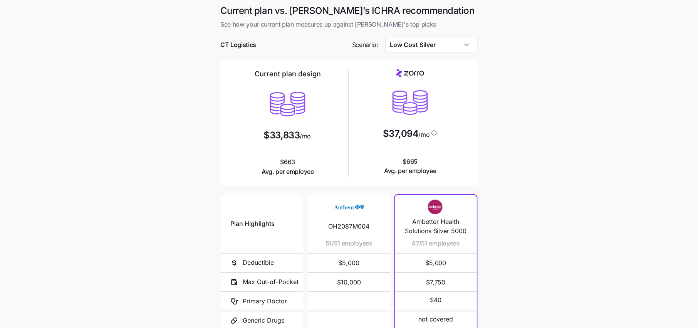
click at [535, 195] on main "Current plan vs. [PERSON_NAME]’s ICHRA recommendation See how your current plan…" at bounding box center [349, 210] width 698 height 421
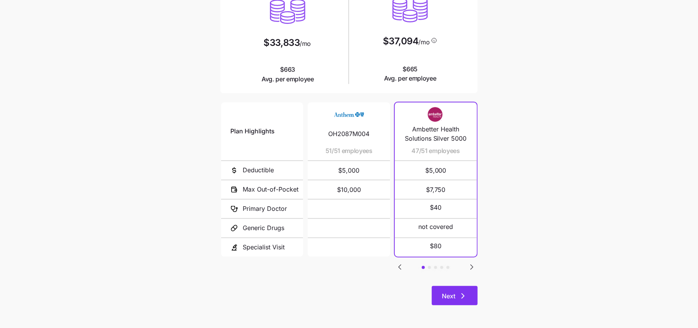
click at [451, 300] on span "Next" at bounding box center [448, 295] width 13 height 9
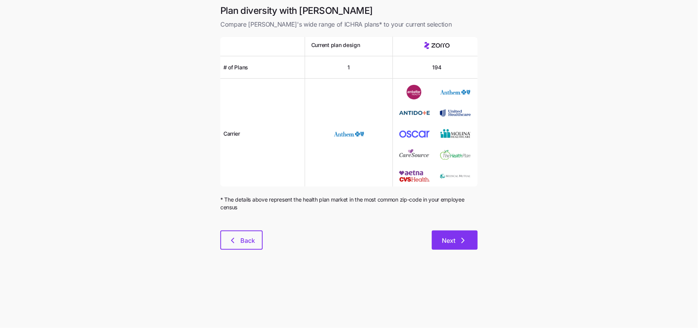
click at [463, 246] on button "Next" at bounding box center [455, 239] width 46 height 19
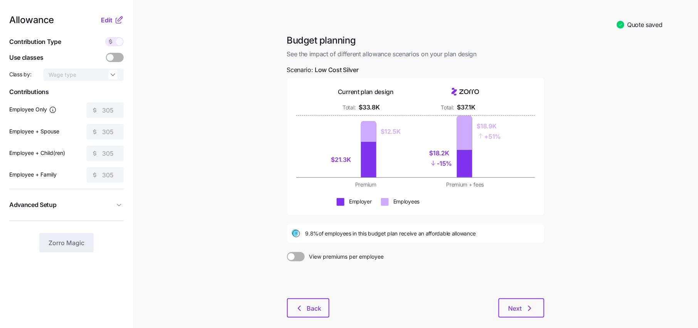
click at [117, 18] on icon at bounding box center [118, 20] width 5 height 5
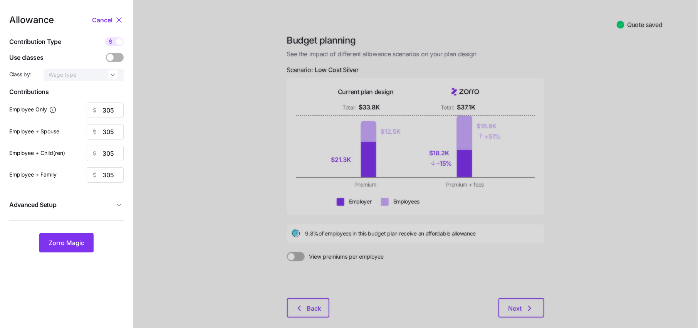
click at [112, 57] on span at bounding box center [110, 57] width 7 height 7
click at [106, 53] on input "checkbox" at bounding box center [106, 53] width 0 height 0
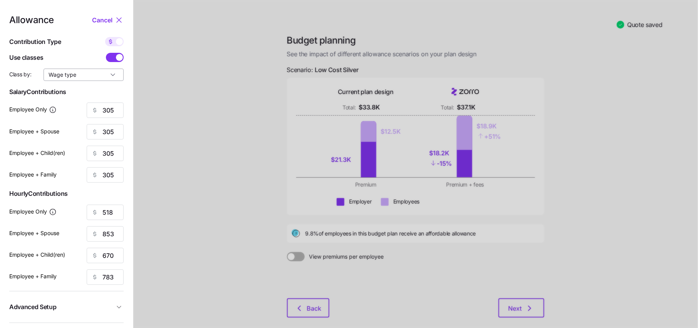
click at [112, 76] on input "Wage type" at bounding box center [84, 75] width 80 height 12
click at [82, 106] on span "Employment type" at bounding box center [72, 106] width 44 height 8
type input "Employment type"
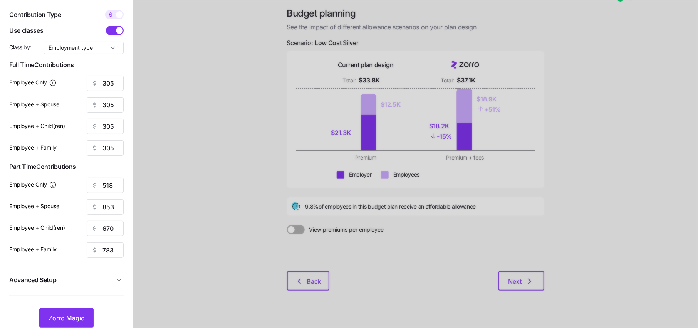
scroll to position [32, 0]
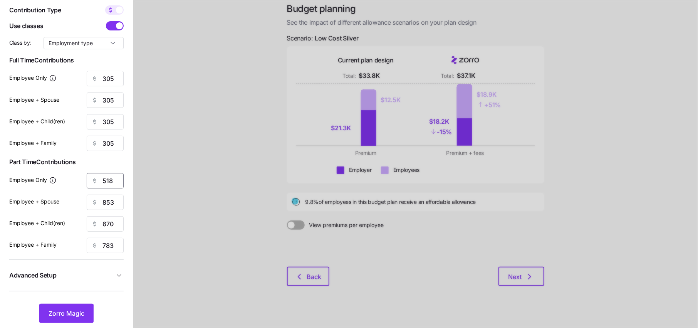
drag, startPoint x: 115, startPoint y: 180, endPoint x: 68, endPoint y: 180, distance: 46.6
click at [68, 180] on div "Employee Only 518" at bounding box center [66, 180] width 114 height 15
type input "100"
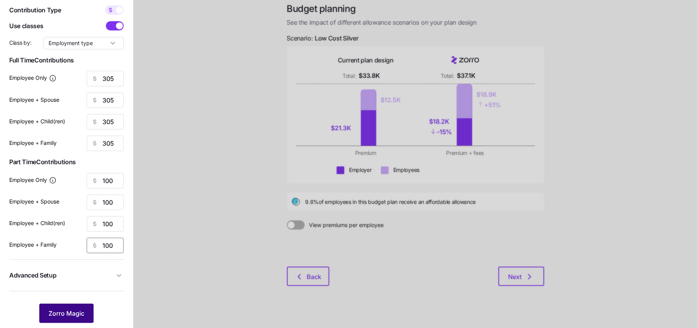
type input "100"
click at [81, 310] on span "Zorro Magic" at bounding box center [67, 313] width 36 height 9
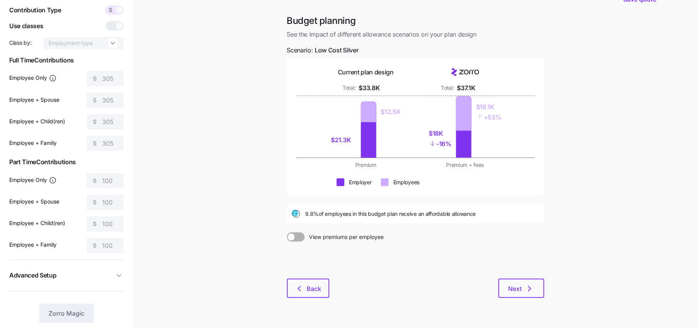
scroll to position [50, 0]
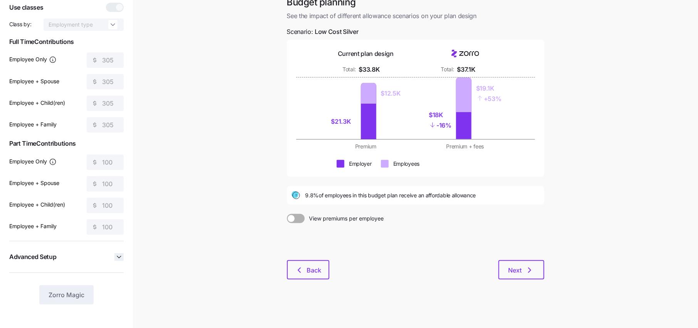
click at [116, 257] on icon "button" at bounding box center [119, 257] width 8 height 8
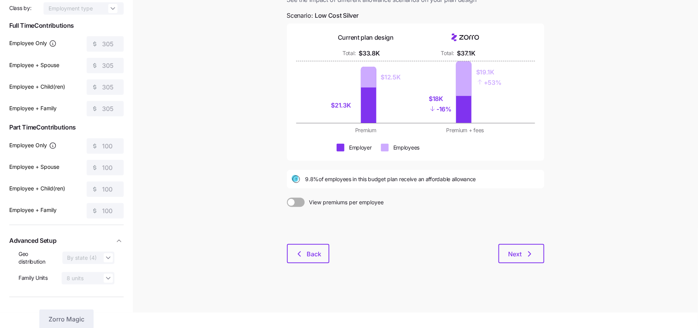
scroll to position [0, 0]
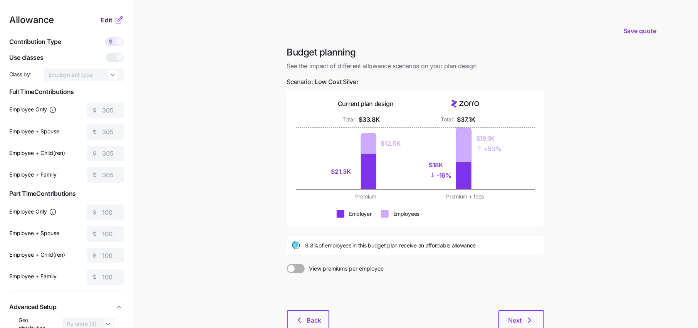
click at [107, 22] on span "Edit" at bounding box center [107, 19] width 12 height 9
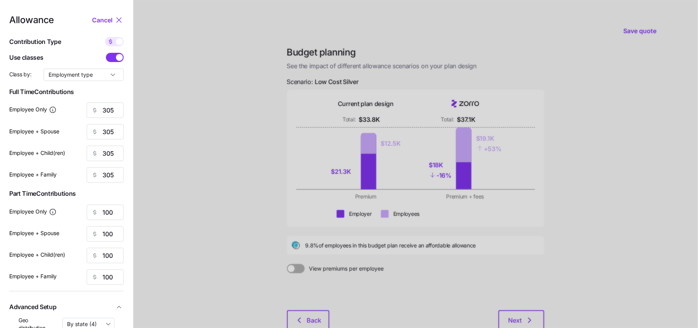
click at [117, 55] on span at bounding box center [119, 57] width 7 height 7
click at [106, 53] on input "checkbox" at bounding box center [106, 53] width 0 height 0
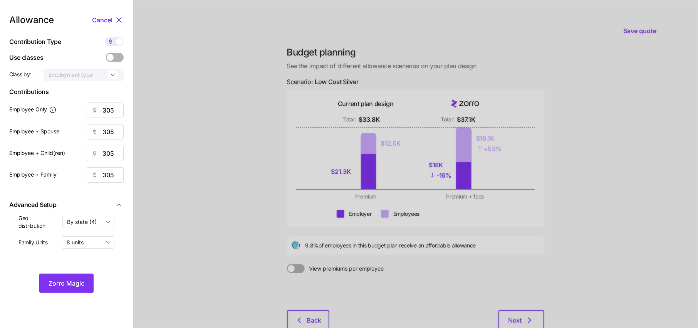
click at [117, 55] on span at bounding box center [119, 57] width 11 height 9
click at [106, 53] on input "checkbox" at bounding box center [106, 53] width 0 height 0
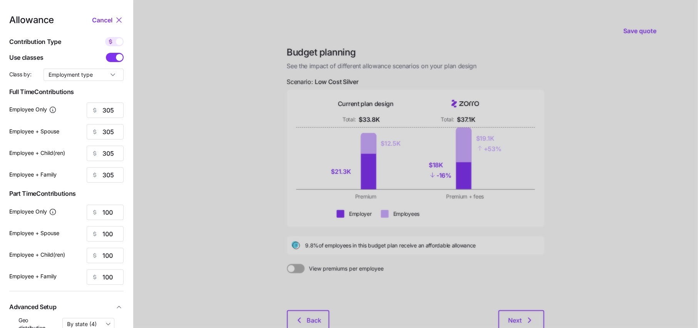
click at [112, 67] on div "Allowance Cancel Contribution Type Use classes Class by: Employment type [DEMOG…" at bounding box center [66, 204] width 114 height 379
click at [109, 74] on input "Employment type" at bounding box center [84, 75] width 80 height 12
click at [76, 89] on div "Wage type" at bounding box center [84, 93] width 74 height 13
type input "Wage type"
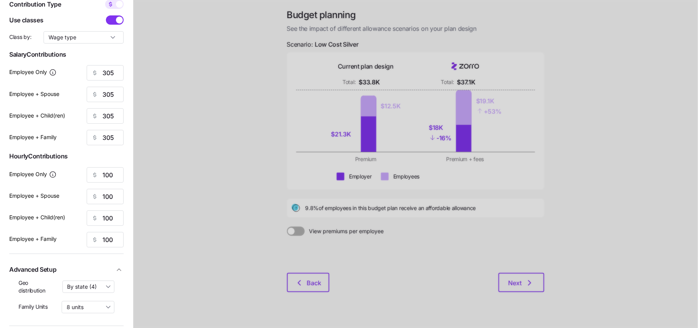
scroll to position [66, 0]
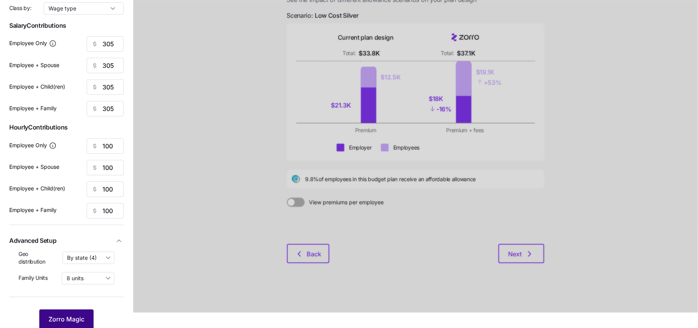
click at [67, 319] on span "Zorro Magic" at bounding box center [67, 318] width 36 height 9
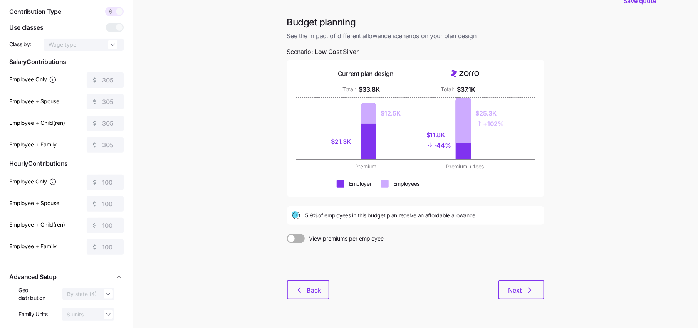
scroll to position [0, 0]
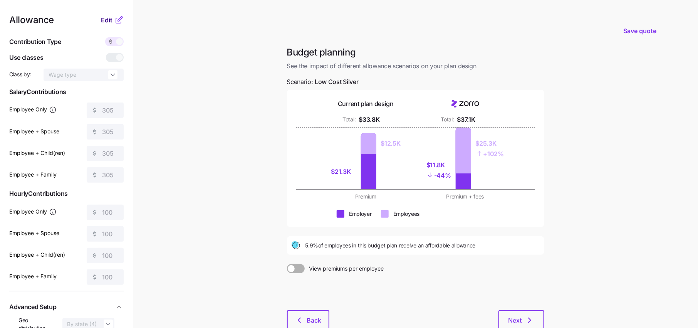
click at [112, 15] on span "Edit" at bounding box center [107, 19] width 12 height 9
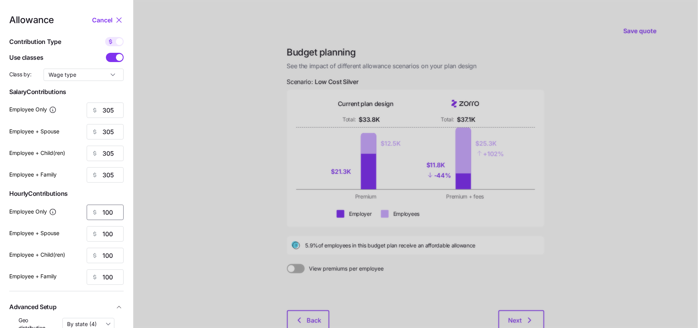
drag, startPoint x: 117, startPoint y: 210, endPoint x: 67, endPoint y: 210, distance: 49.3
click at [69, 210] on div "Employee Only 100" at bounding box center [66, 212] width 114 height 15
type input "300"
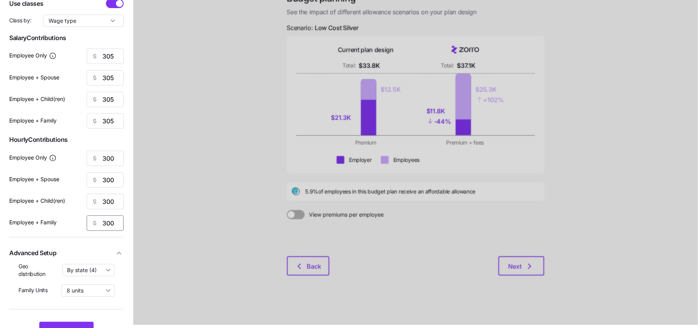
scroll to position [66, 0]
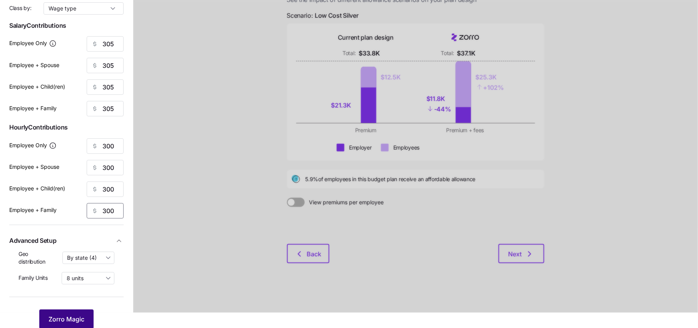
type input "300"
click at [71, 309] on div "Zorro Magic" at bounding box center [66, 318] width 114 height 19
click at [79, 323] on button "Zorro Magic" at bounding box center [66, 318] width 54 height 19
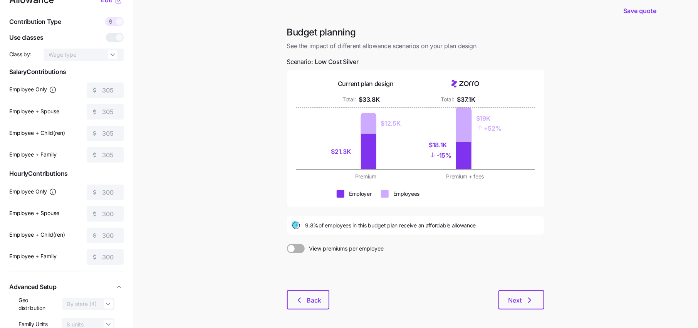
scroll to position [14, 0]
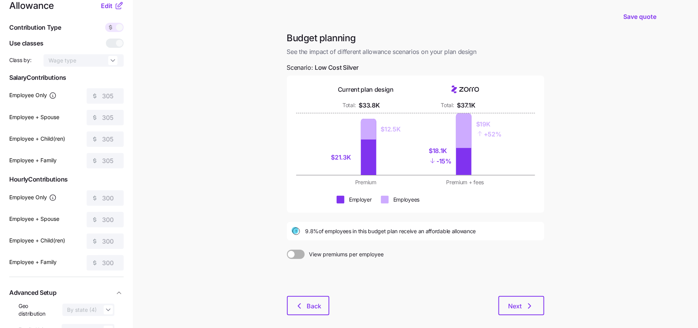
click at [111, 10] on div "Edit" at bounding box center [112, 5] width 23 height 9
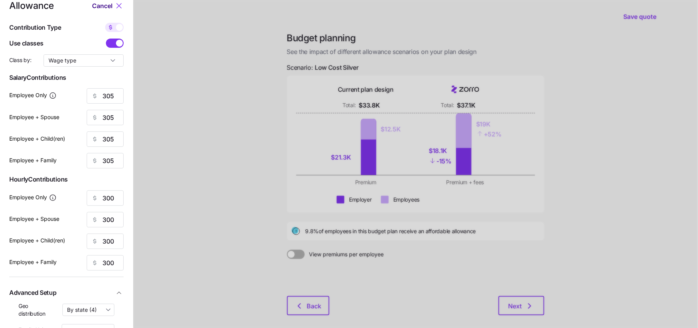
click at [111, 5] on span "Cancel" at bounding box center [102, 5] width 20 height 9
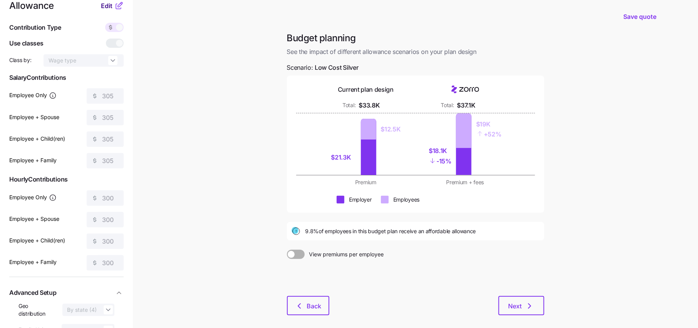
click at [111, 5] on span "Edit" at bounding box center [107, 5] width 12 height 9
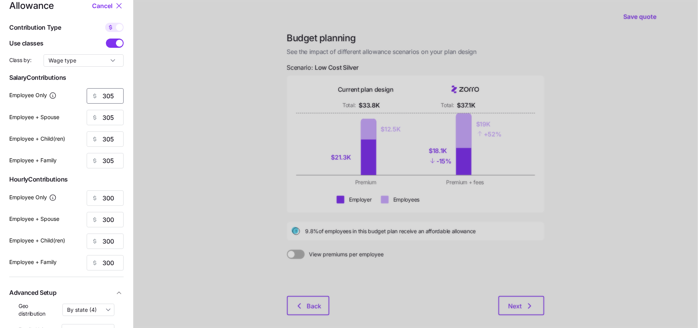
drag, startPoint x: 116, startPoint y: 98, endPoint x: 87, endPoint y: 98, distance: 28.9
click at [92, 98] on div "305" at bounding box center [105, 95] width 37 height 15
type input "-"
type input "100"
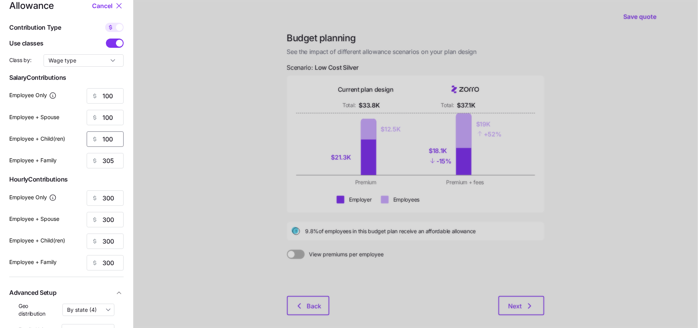
type input "100"
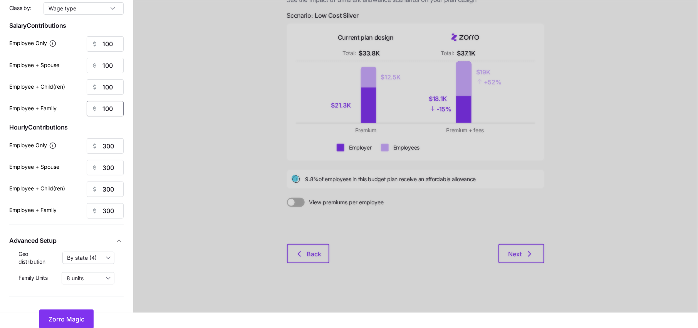
type input "100"
click at [72, 307] on div "Allowance Cancel Contribution Type Use classes Class by: Wage type Salary Contr…" at bounding box center [66, 138] width 114 height 379
click at [72, 316] on span "Zorro Magic" at bounding box center [67, 318] width 36 height 9
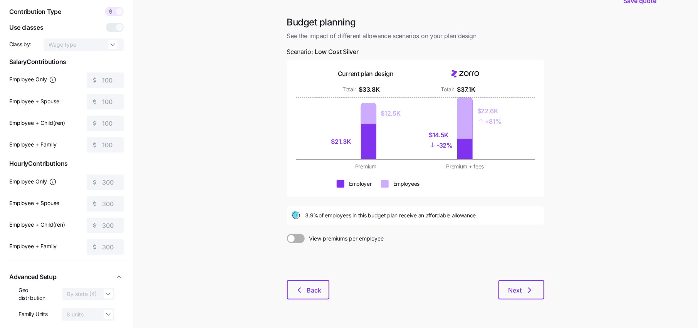
scroll to position [0, 0]
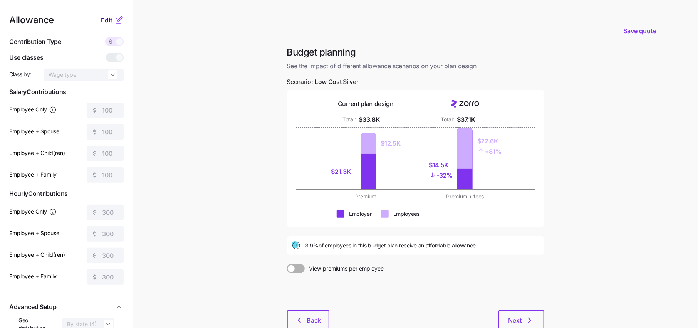
click at [113, 18] on button "Edit" at bounding box center [107, 19] width 13 height 9
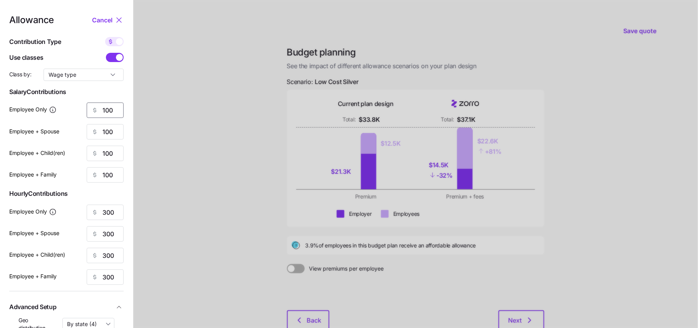
drag, startPoint x: 114, startPoint y: 107, endPoint x: 86, endPoint y: 107, distance: 27.7
click at [87, 107] on div "100" at bounding box center [105, 109] width 37 height 15
type input "0"
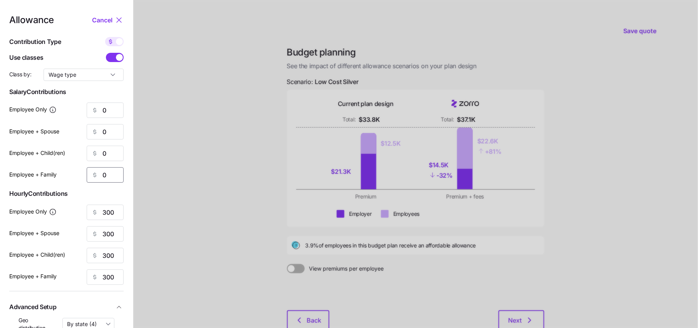
scroll to position [66, 0]
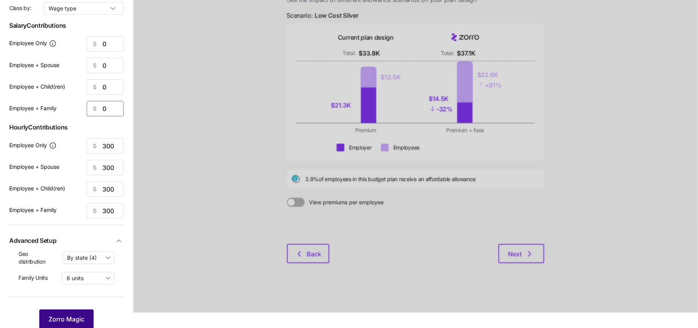
type input "0"
click at [72, 312] on button "Zorro Magic" at bounding box center [66, 318] width 54 height 19
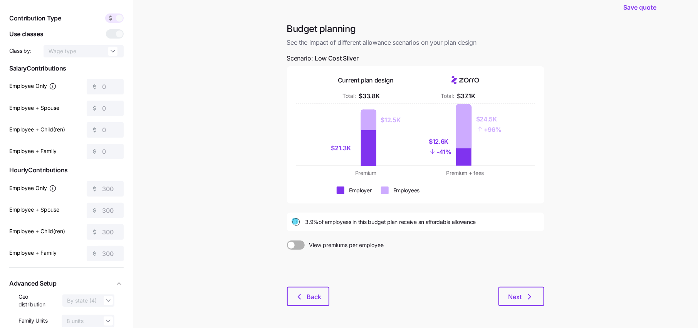
scroll to position [0, 0]
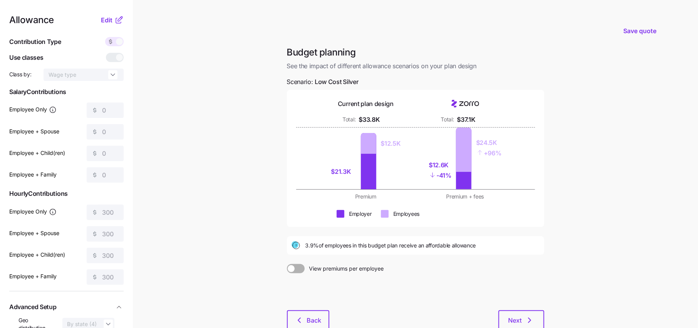
click at [115, 21] on icon at bounding box center [118, 19] width 9 height 9
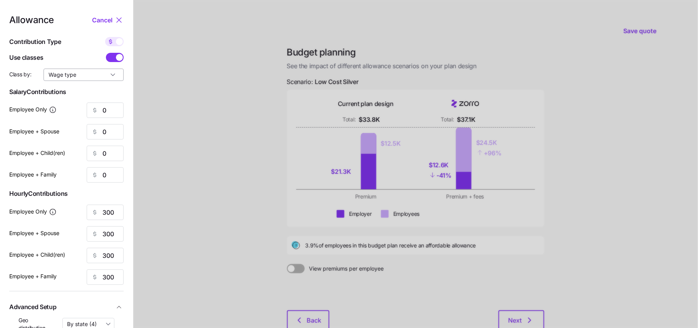
click at [112, 76] on input "Wage type" at bounding box center [84, 75] width 80 height 12
click at [79, 95] on div "Wage type" at bounding box center [84, 93] width 74 height 13
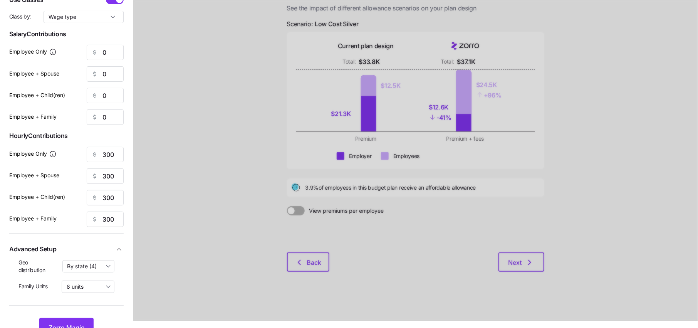
scroll to position [60, 0]
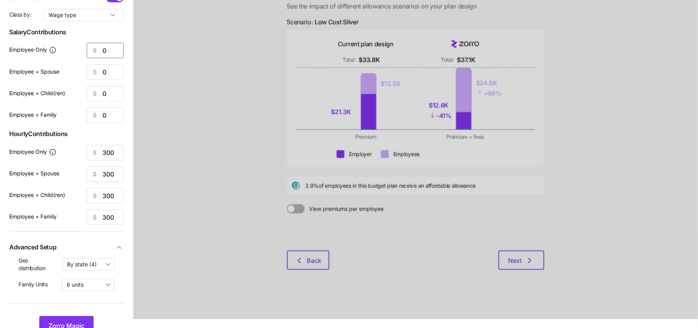
drag, startPoint x: 112, startPoint y: 50, endPoint x: 74, endPoint y: 50, distance: 38.1
click at [74, 50] on div "Employee Only 0" at bounding box center [66, 50] width 114 height 15
type input "300"
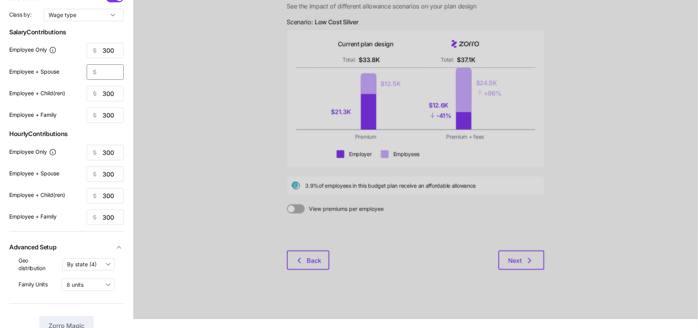
click at [112, 73] on input "Employee + Spouse" at bounding box center [105, 71] width 37 height 15
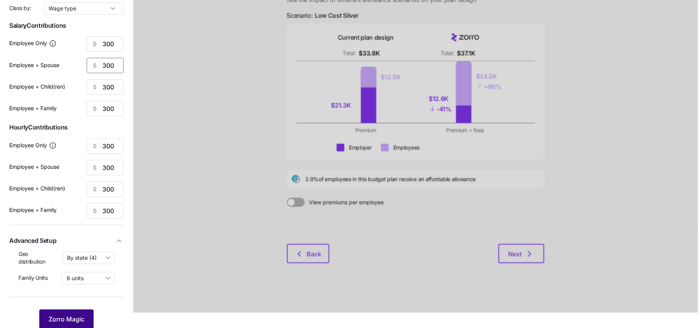
type input "300"
click at [60, 316] on span "Zorro Magic" at bounding box center [67, 318] width 36 height 9
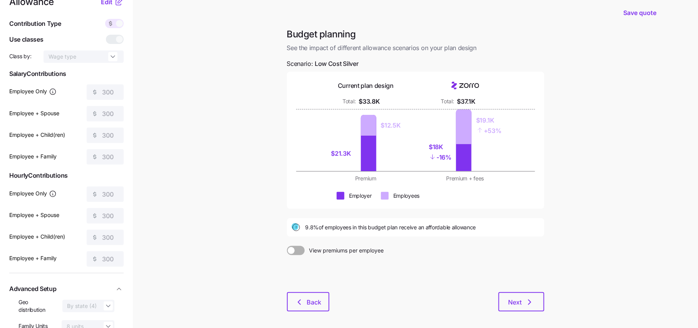
scroll to position [13, 0]
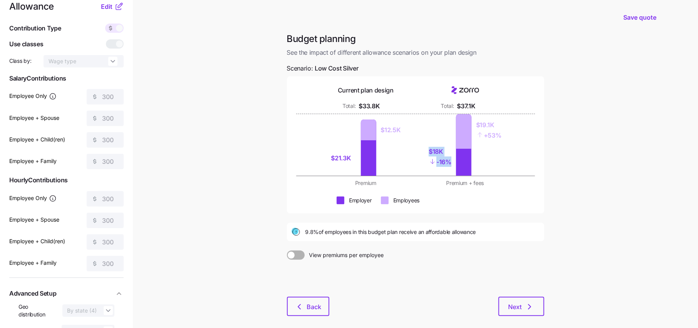
drag, startPoint x: 450, startPoint y: 159, endPoint x: 399, endPoint y: 125, distance: 62.0
click at [399, 125] on div "$21.3K $12.5K $18K - 16% $19.1K + 53%" at bounding box center [415, 145] width 189 height 62
click at [497, 161] on div "$18K - 16% $19.1K + 53%" at bounding box center [465, 145] width 90 height 62
drag, startPoint x: 503, startPoint y: 137, endPoint x: 469, endPoint y: 117, distance: 39.4
click at [469, 117] on div "$18K - 16% $19.1K + 53%" at bounding box center [465, 145] width 90 height 62
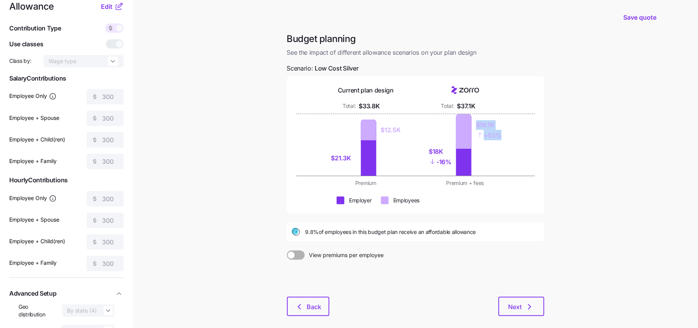
click at [509, 176] on div at bounding box center [415, 176] width 239 height 0
click at [112, 4] on span "Edit" at bounding box center [107, 6] width 12 height 9
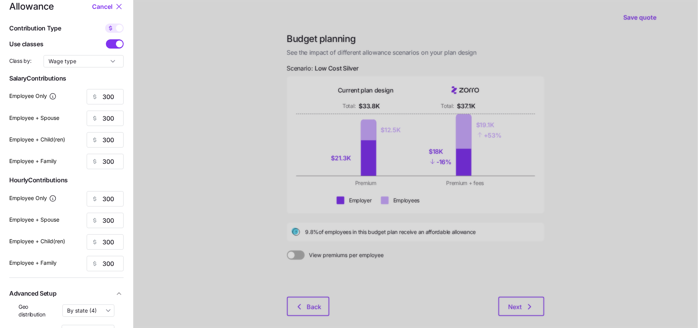
click at [117, 42] on span at bounding box center [119, 43] width 7 height 7
click at [106, 39] on input "checkbox" at bounding box center [106, 39] width 0 height 0
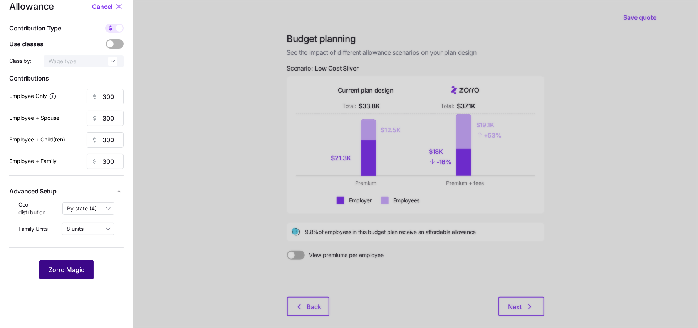
click at [70, 266] on span "Zorro Magic" at bounding box center [67, 269] width 36 height 9
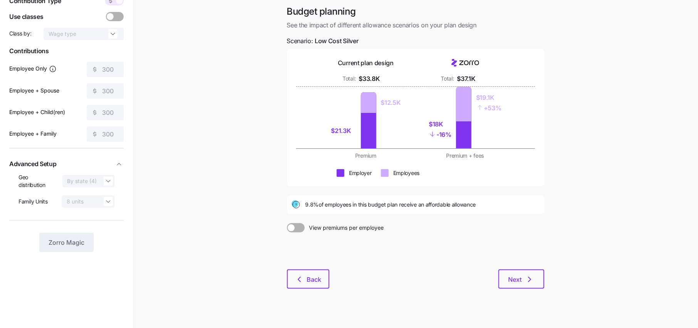
scroll to position [50, 0]
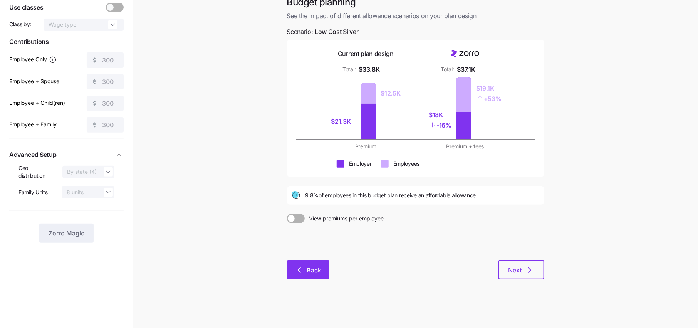
click at [311, 269] on span "Back" at bounding box center [314, 269] width 15 height 9
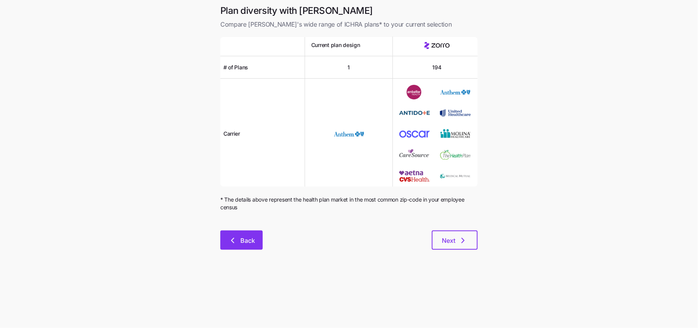
click at [243, 240] on span "Back" at bounding box center [247, 240] width 15 height 9
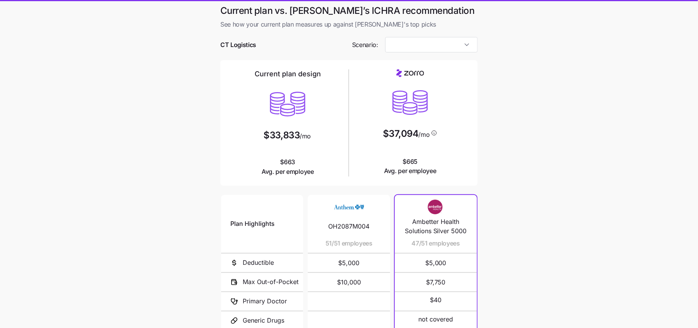
type input "Low Cost Silver"
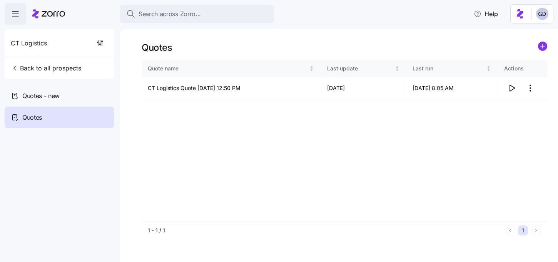
click at [222, 15] on div "Search across Zorro..." at bounding box center [197, 14] width 142 height 10
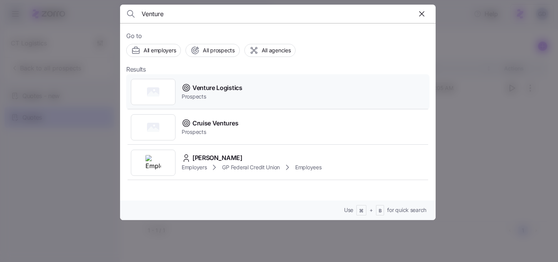
type input "Venture"
click at [194, 87] on span "Venture Logistics" at bounding box center [218, 88] width 50 height 10
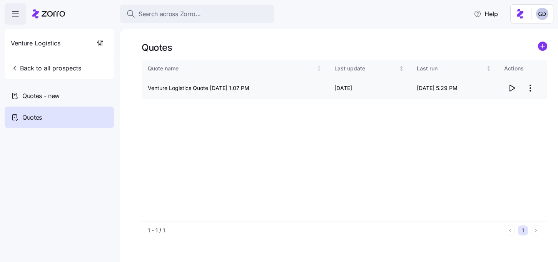
click at [511, 90] on icon "button" at bounding box center [512, 88] width 9 height 9
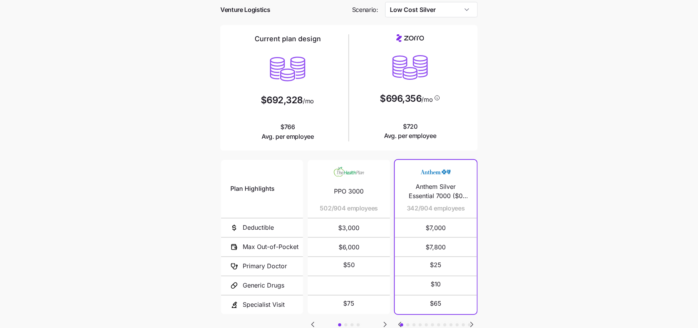
scroll to position [92, 0]
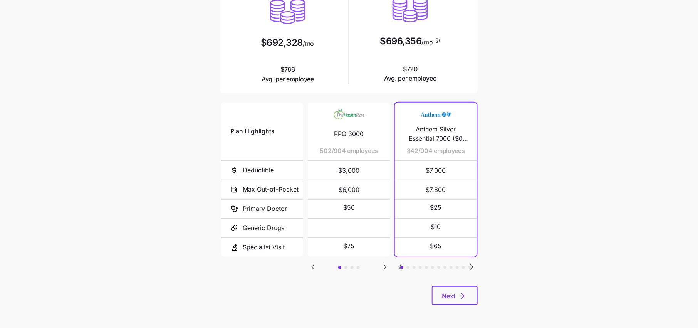
click at [385, 268] on icon "Go to next slide" at bounding box center [385, 266] width 9 height 9
click at [471, 265] on icon "Go to next slide" at bounding box center [472, 267] width 2 height 5
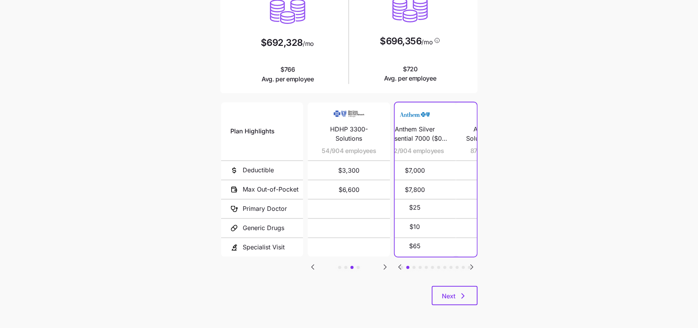
click at [471, 265] on icon "Go to next slide" at bounding box center [472, 267] width 2 height 5
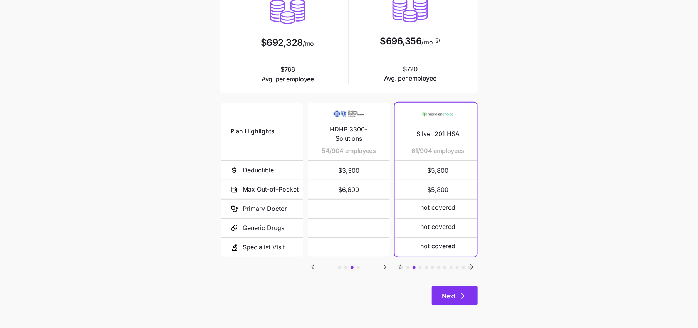
click at [454, 299] on span "Next" at bounding box center [448, 295] width 13 height 9
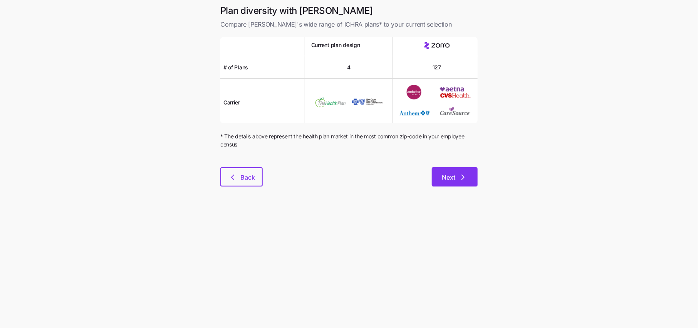
click at [454, 174] on span "Next" at bounding box center [448, 177] width 13 height 9
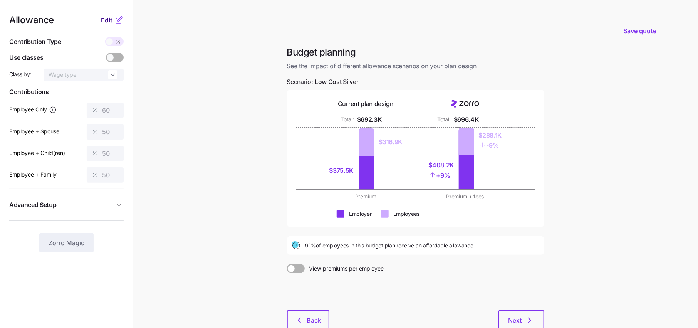
click at [112, 20] on button "Edit" at bounding box center [107, 19] width 13 height 9
